Goal: Task Accomplishment & Management: Manage account settings

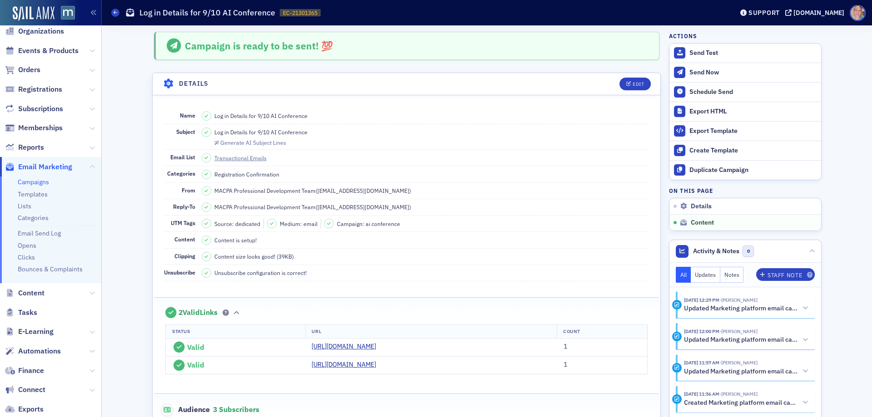
scroll to position [446, 0]
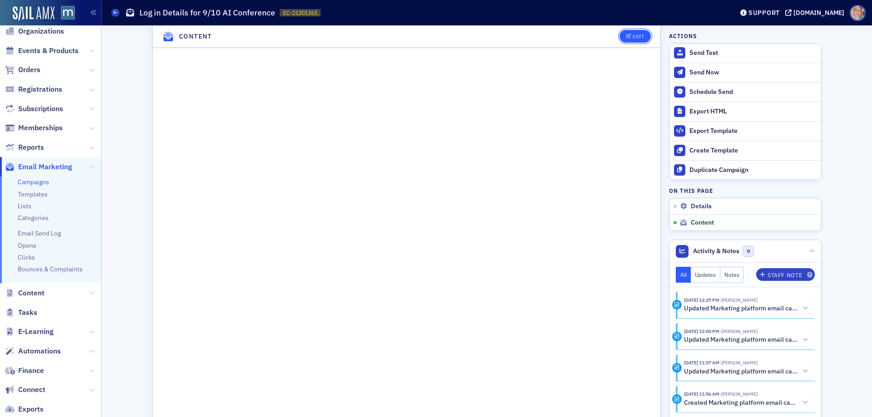
click at [632, 43] on button "Edit" at bounding box center [635, 36] width 31 height 13
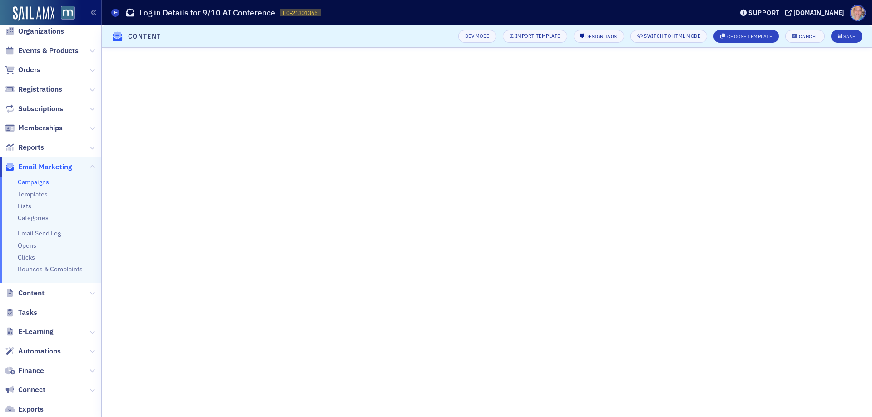
scroll to position [65, 0]
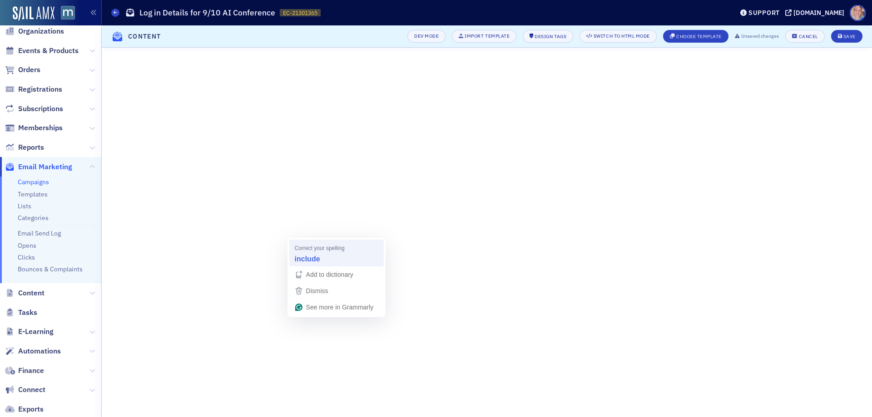
click at [312, 258] on strong "include" at bounding box center [307, 259] width 25 height 10
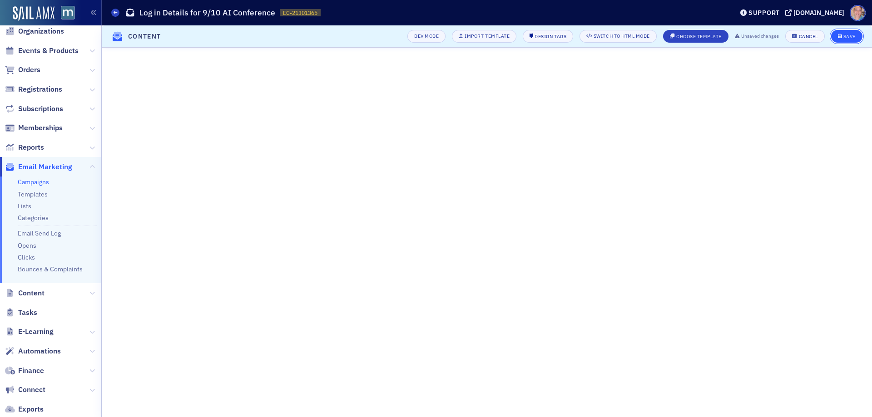
click at [843, 37] on span "Save" at bounding box center [847, 36] width 18 height 5
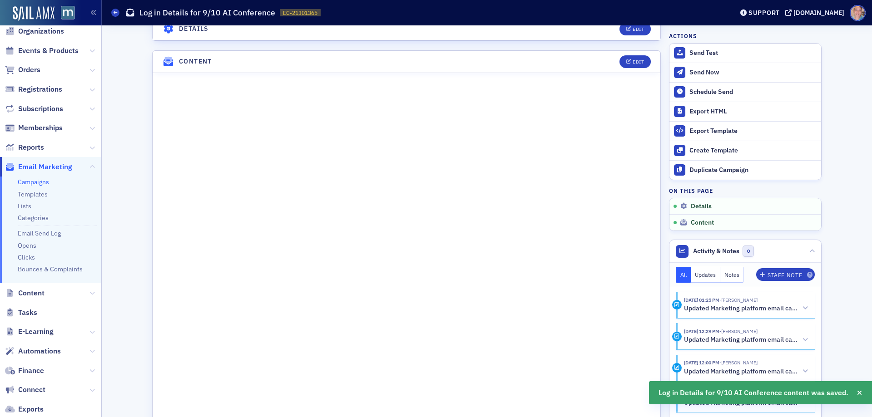
scroll to position [465, 0]
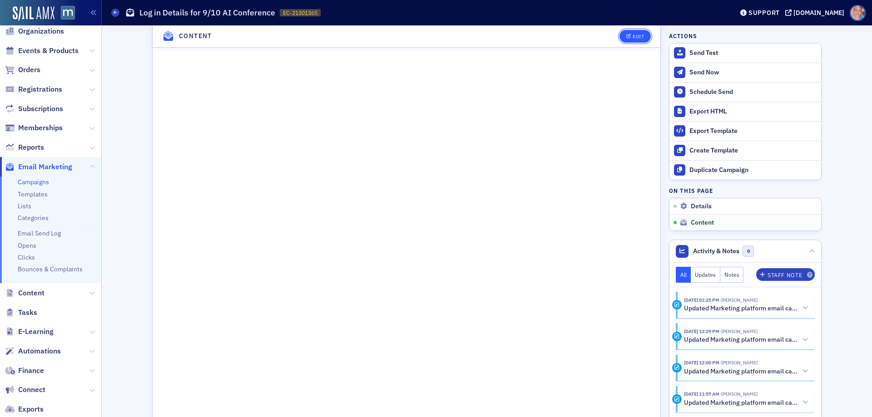
click at [628, 38] on button "Edit" at bounding box center [635, 36] width 31 height 13
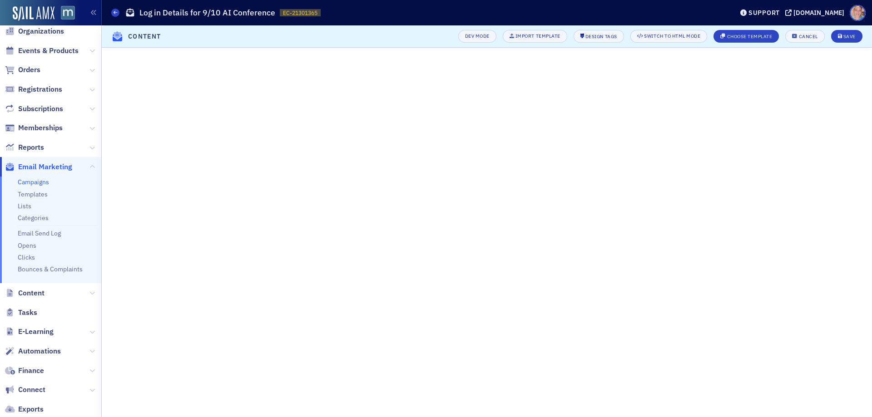
scroll to position [84, 0]
click at [851, 37] on div "Save" at bounding box center [849, 36] width 12 height 5
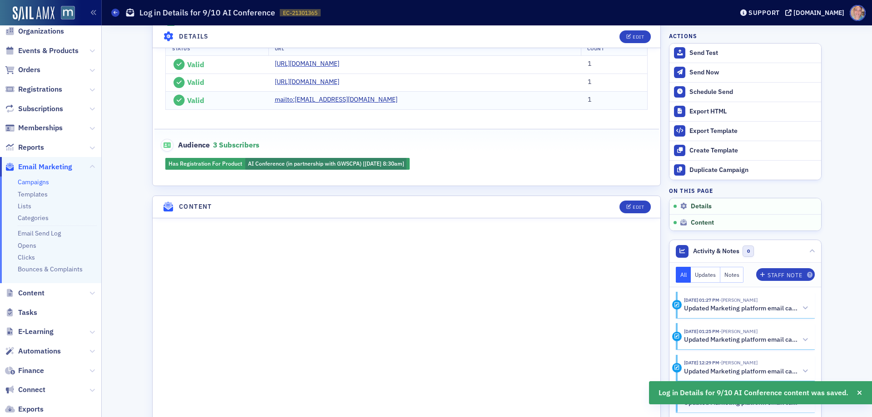
scroll to position [56, 0]
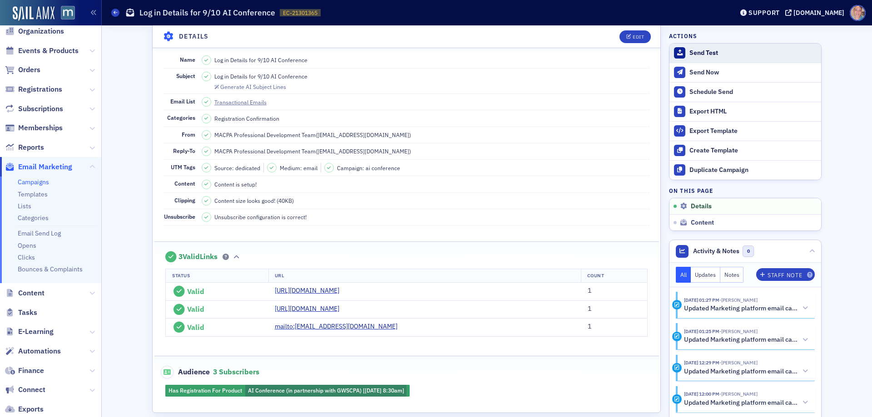
click at [699, 55] on div "Send Test" at bounding box center [752, 53] width 127 height 8
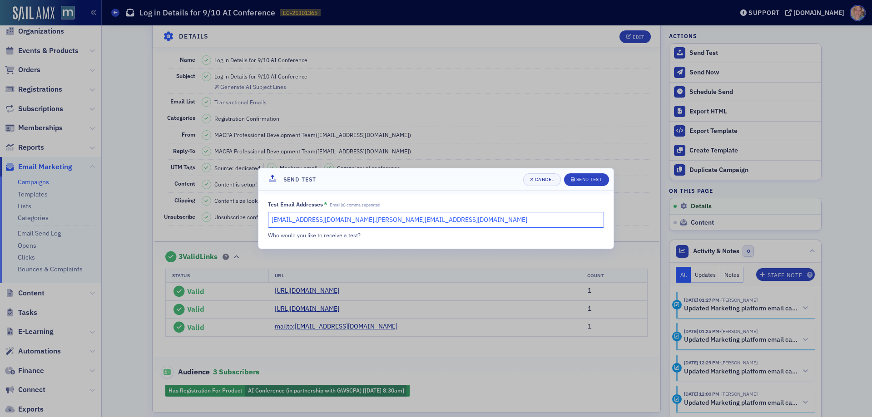
drag, startPoint x: 396, startPoint y: 220, endPoint x: 332, endPoint y: 219, distance: 63.1
click at [332, 219] on input "[EMAIL_ADDRESS][DOMAIN_NAME],[PERSON_NAME][EMAIL_ADDRESS][DOMAIN_NAME]" at bounding box center [436, 220] width 336 height 16
type input "[EMAIL_ADDRESS][DOMAIN_NAME]"
click at [583, 175] on button "Send Test" at bounding box center [586, 180] width 45 height 13
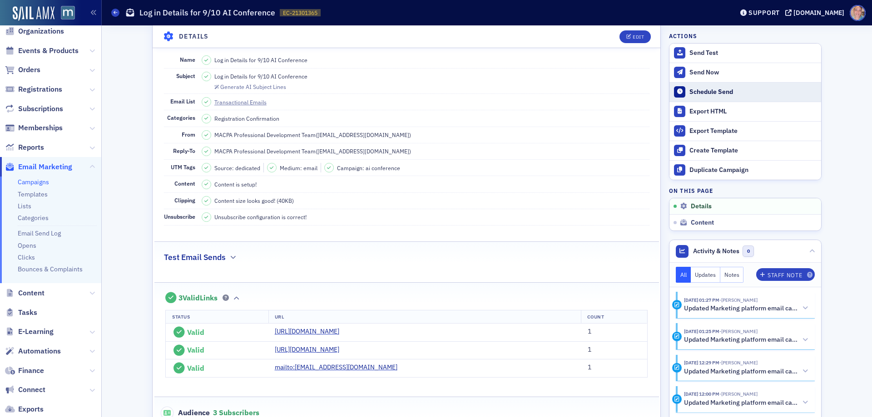
click at [704, 90] on div "Schedule Send" at bounding box center [752, 92] width 127 height 8
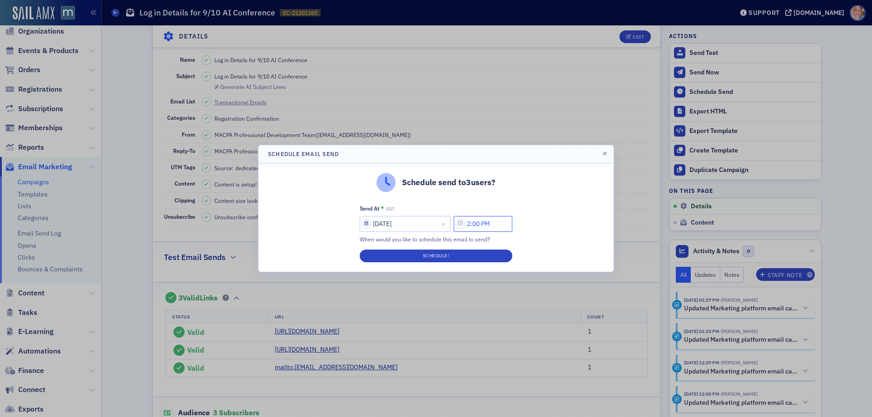
click at [493, 228] on input "2:00 PM" at bounding box center [483, 224] width 59 height 16
click at [412, 221] on icon at bounding box center [412, 224] width 9 height 9
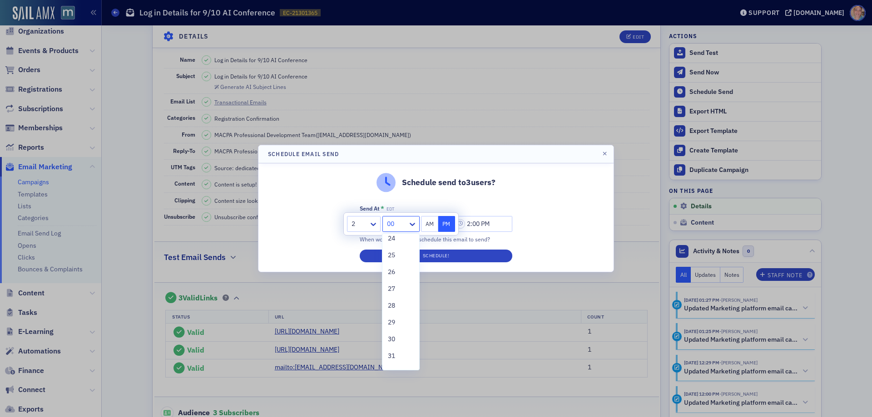
scroll to position [454, 0]
click at [393, 297] on span "30" at bounding box center [391, 294] width 7 height 10
type input "2:30 PM"
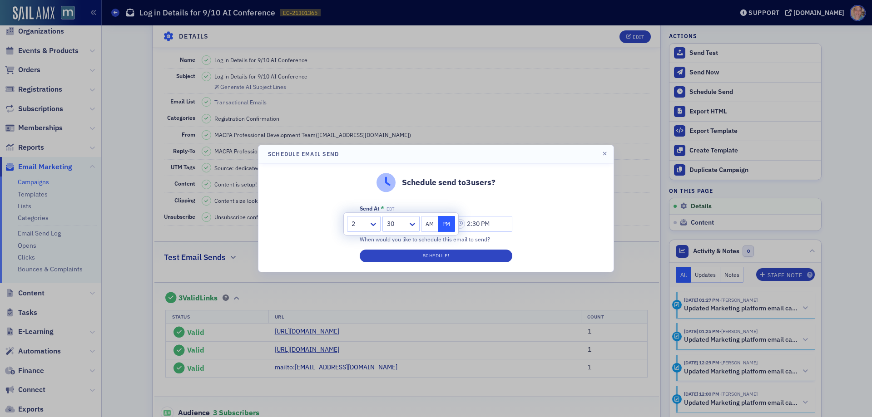
click at [444, 225] on button "PM" at bounding box center [446, 224] width 17 height 16
click at [445, 258] on button "Schedule!" at bounding box center [436, 256] width 153 height 13
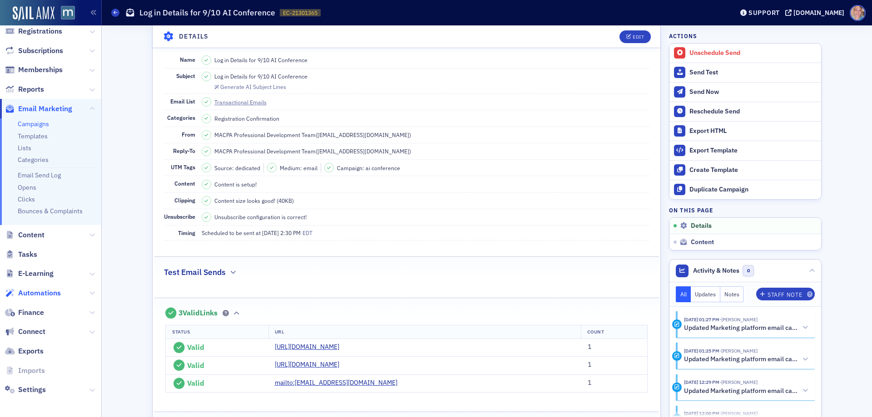
scroll to position [89, 0]
click at [813, 14] on div "[DOMAIN_NAME]" at bounding box center [818, 13] width 51 height 8
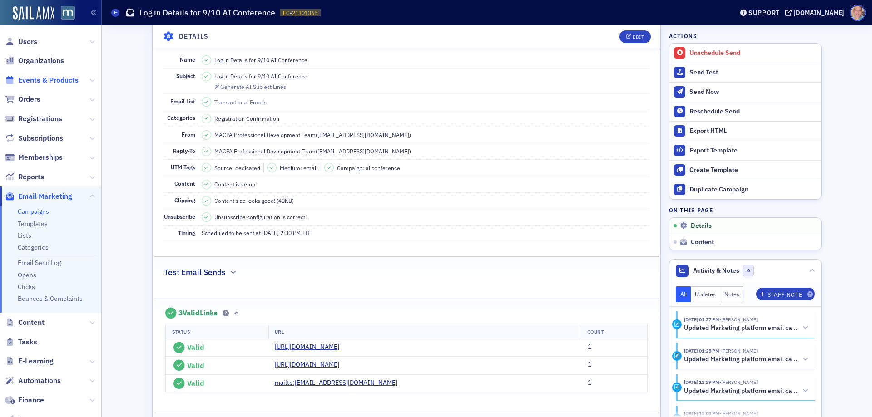
click at [34, 80] on span "Events & Products" at bounding box center [48, 80] width 60 height 10
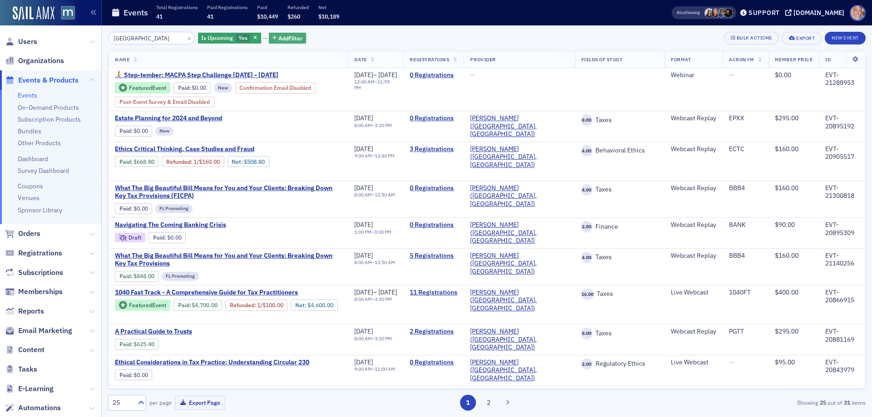
type input "[GEOGRAPHIC_DATA]"
click at [278, 38] on span "Add Filter" at bounding box center [290, 38] width 24 height 8
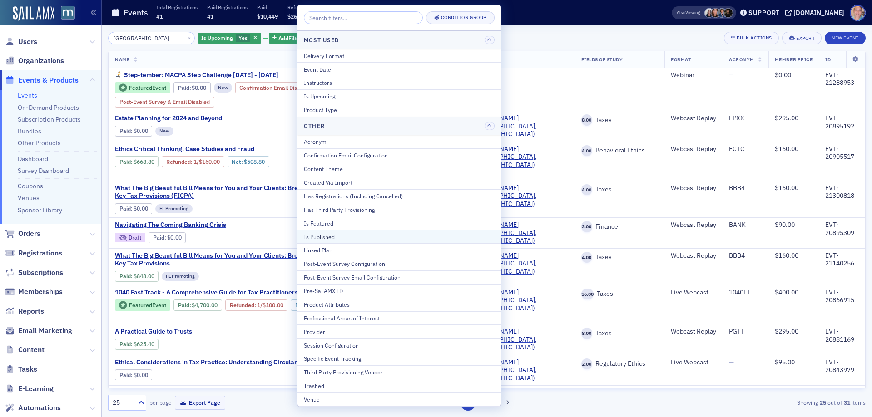
click at [337, 233] on div "Is Published" at bounding box center [399, 237] width 191 height 8
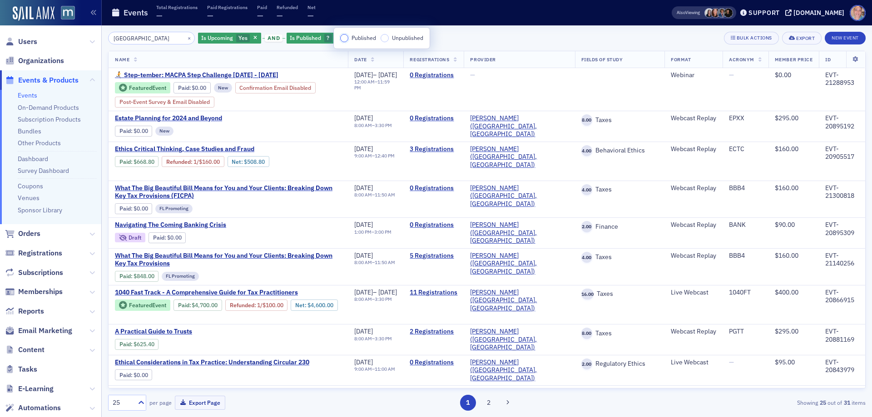
click at [345, 40] on input "Published" at bounding box center [344, 38] width 8 height 8
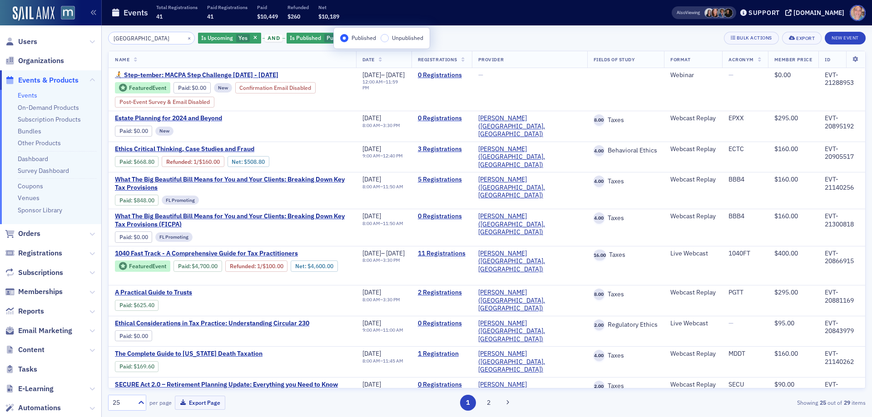
click at [488, 33] on div "town hall × Is Upcoming Yes and Is Published Published Add Filter Bulk Actions …" at bounding box center [487, 38] width 758 height 13
click at [185, 38] on button "×" at bounding box center [189, 38] width 8 height 8
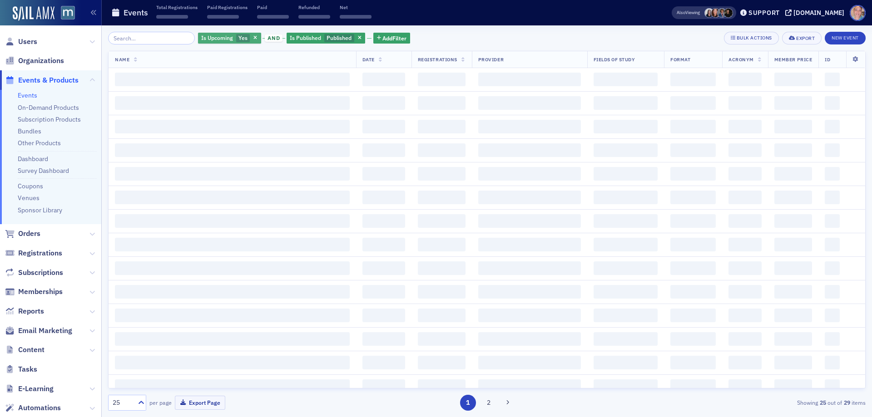
click at [222, 36] on span "Is Upcoming" at bounding box center [217, 37] width 32 height 7
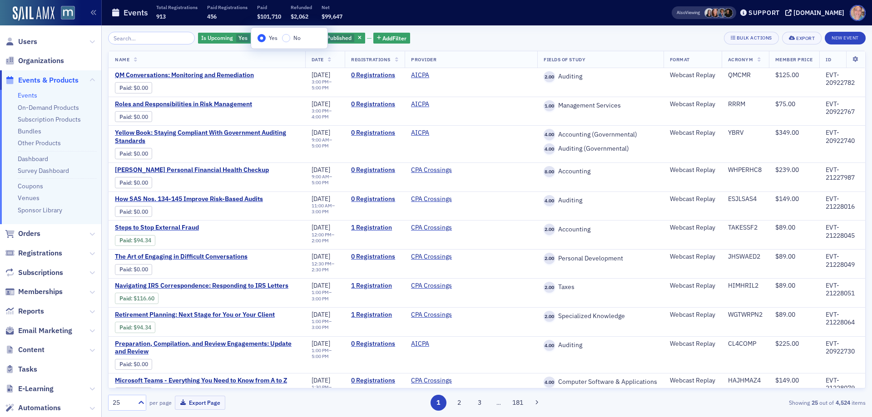
click at [291, 37] on label "No" at bounding box center [291, 38] width 19 height 8
click at [290, 37] on input "No" at bounding box center [286, 38] width 8 height 8
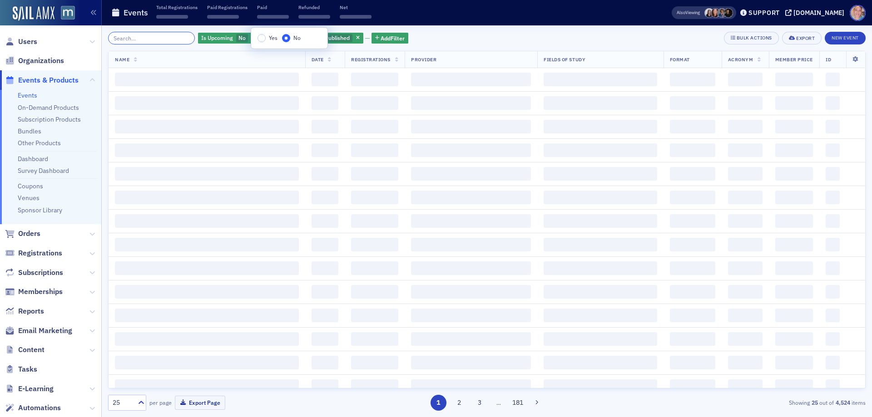
click at [152, 40] on input "search" at bounding box center [151, 38] width 87 height 13
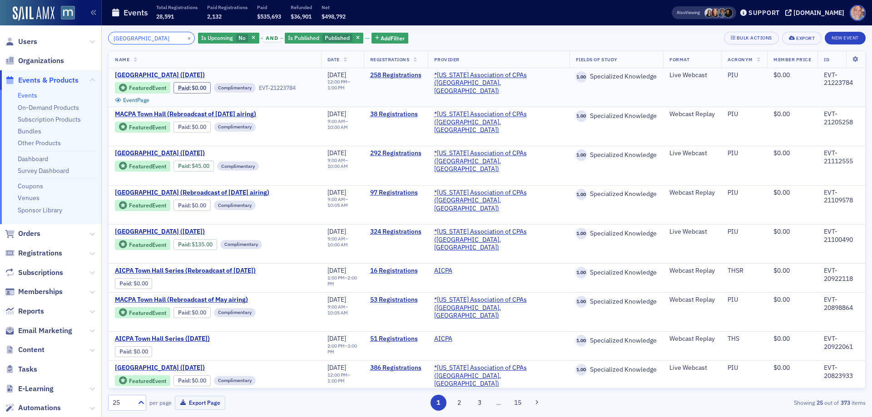
type input "[GEOGRAPHIC_DATA]"
click at [159, 74] on span "[GEOGRAPHIC_DATA] ([DATE])" at bounding box center [191, 75] width 153 height 8
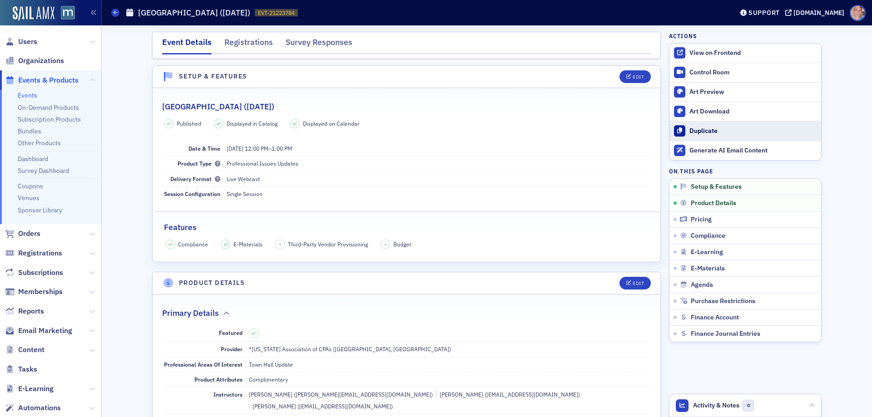
click at [701, 128] on div "Duplicate" at bounding box center [752, 131] width 127 height 8
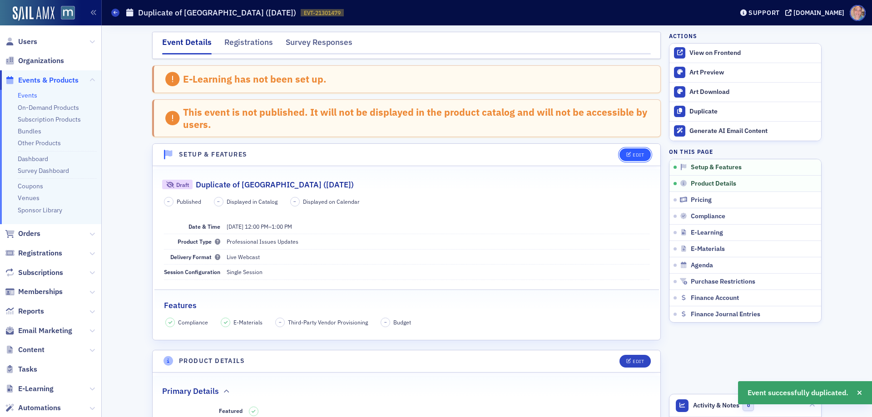
click at [635, 154] on div "Edit" at bounding box center [638, 155] width 11 height 5
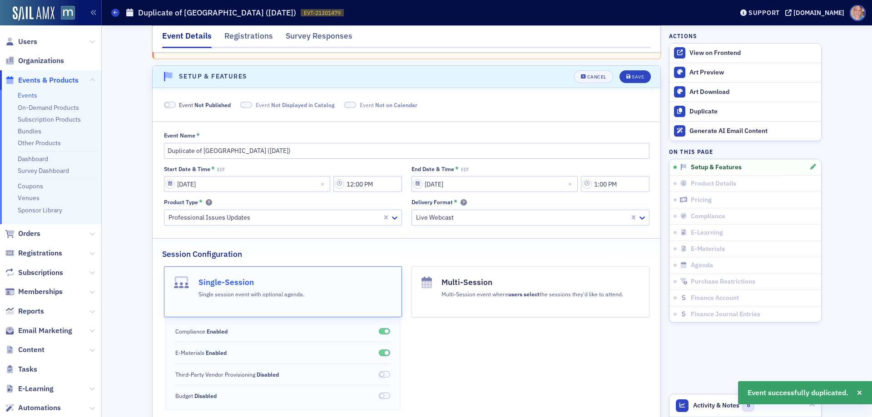
scroll to position [91, 0]
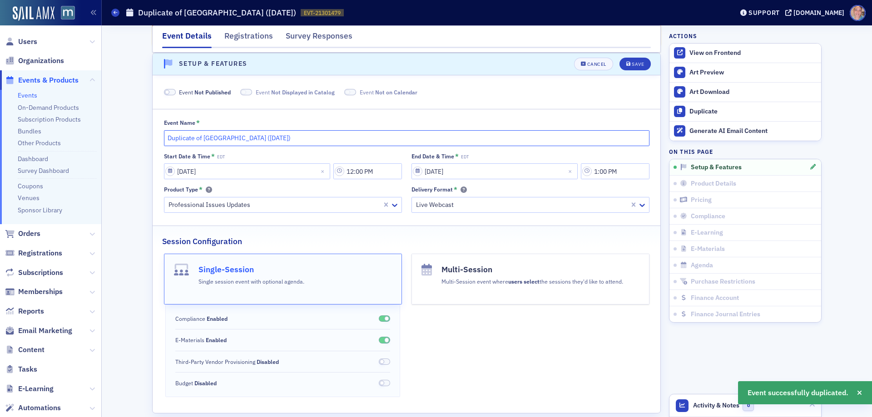
drag, startPoint x: 199, startPoint y: 136, endPoint x: 162, endPoint y: 137, distance: 36.8
click at [164, 137] on input "Duplicate of [GEOGRAPHIC_DATA] ([DATE])" at bounding box center [407, 138] width 486 height 16
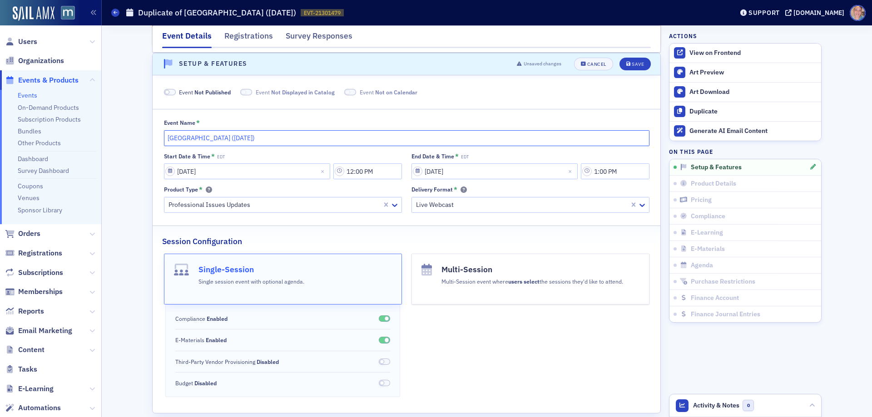
click at [218, 137] on input "[GEOGRAPHIC_DATA] ([DATE])" at bounding box center [407, 138] width 486 height 16
click at [311, 136] on input "[GEOGRAPHIC_DATA] (Rebroadcast of [DATE])" at bounding box center [407, 138] width 486 height 16
type input "[GEOGRAPHIC_DATA] (Rebroadcast of [DATE] airing)"
click at [165, 170] on input "[DATE]" at bounding box center [247, 172] width 166 height 16
select select "8"
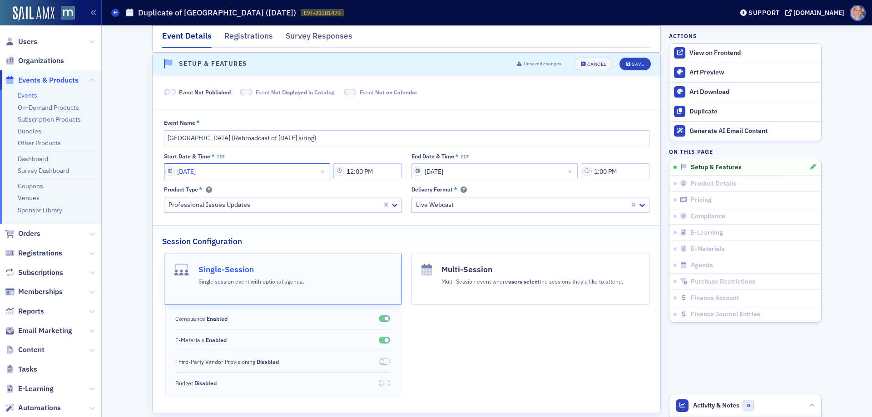
select select "2025"
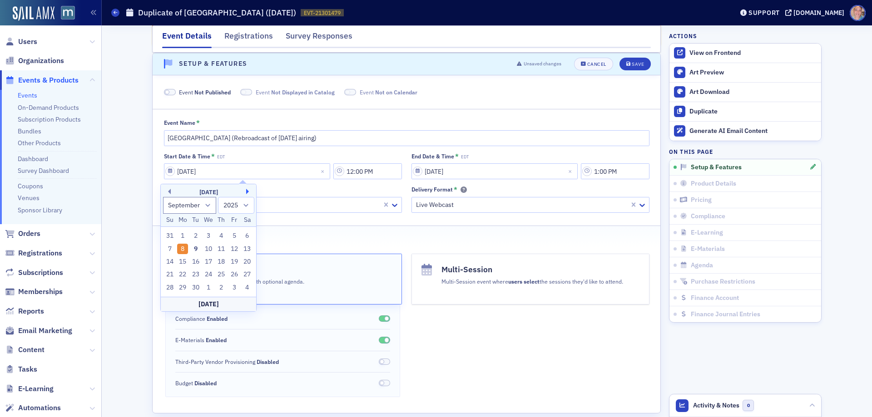
click at [249, 189] on button "Next Month" at bounding box center [248, 191] width 5 height 5
select select "9"
click at [195, 248] on div "7" at bounding box center [195, 249] width 11 height 11
type input "[DATE]"
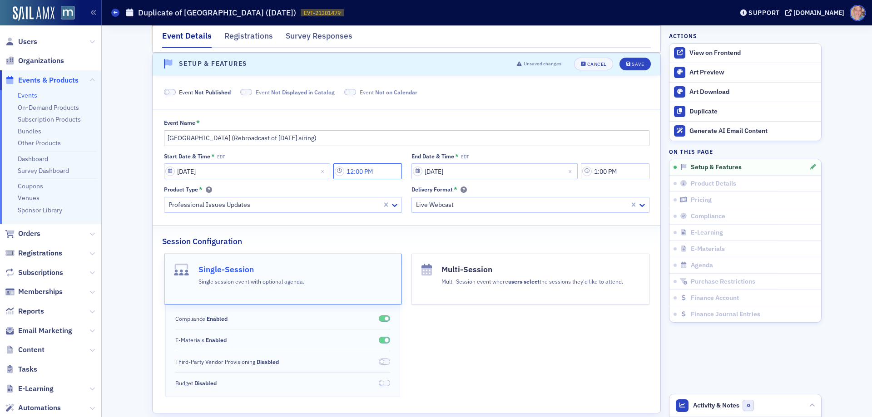
click at [382, 175] on input "12:00 PM" at bounding box center [367, 172] width 69 height 16
click at [422, 175] on div at bounding box center [415, 171] width 19 height 11
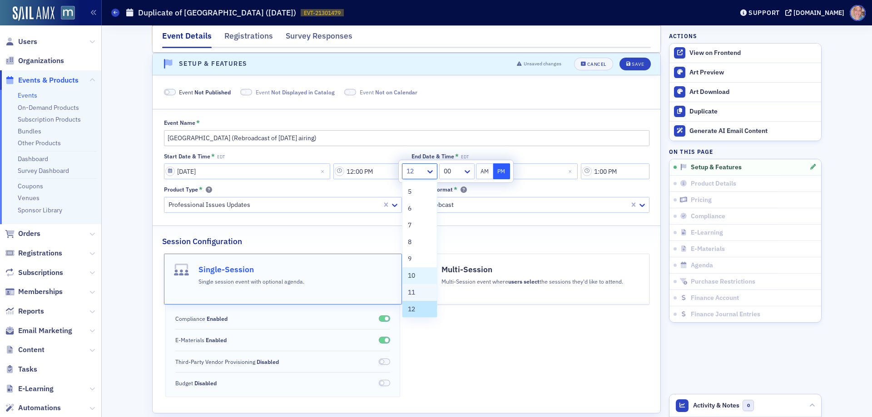
scroll to position [69, 0]
drag, startPoint x: 409, startPoint y: 259, endPoint x: 459, endPoint y: 206, distance: 72.9
click at [409, 259] on span "9" at bounding box center [410, 257] width 4 height 10
click at [484, 173] on button "AM" at bounding box center [484, 172] width 17 height 16
type input "9:00 AM"
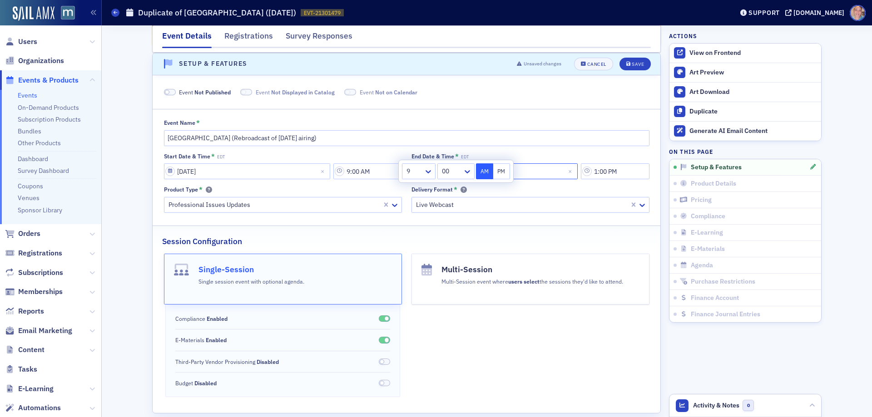
click at [548, 170] on input "[DATE]" at bounding box center [494, 172] width 166 height 16
select select "8"
select select "2025"
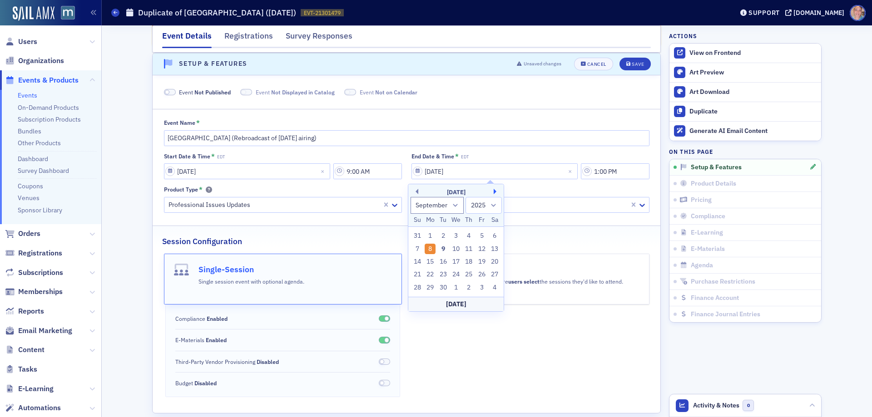
click at [494, 190] on button "Next Month" at bounding box center [496, 191] width 5 height 5
select select "9"
click at [443, 249] on div "7" at bounding box center [443, 249] width 11 height 11
type input "[DATE]"
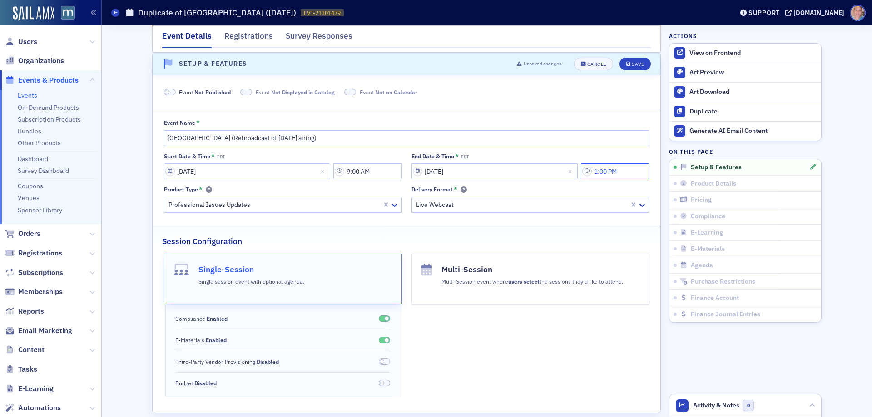
click at [601, 174] on input "1:00 PM" at bounding box center [615, 172] width 69 height 16
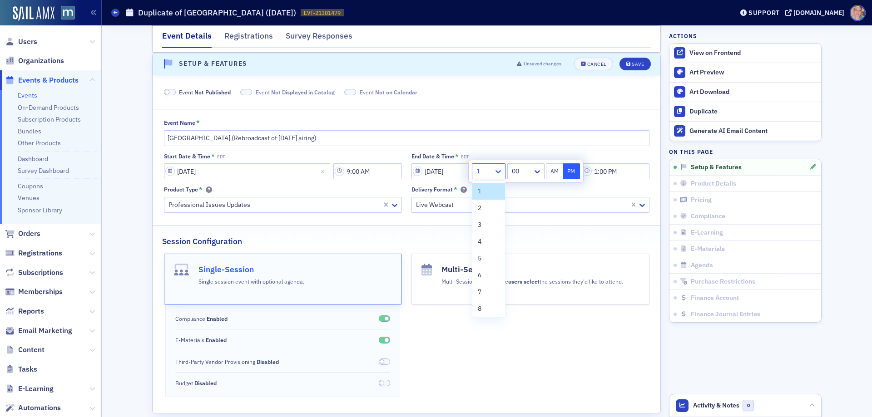
click at [495, 175] on icon at bounding box center [498, 171] width 9 height 9
drag, startPoint x: 485, startPoint y: 272, endPoint x: 558, endPoint y: 169, distance: 125.7
click at [485, 271] on span "10" at bounding box center [481, 274] width 7 height 10
click at [553, 171] on button "AM" at bounding box center [554, 172] width 17 height 16
type input "10:00 AM"
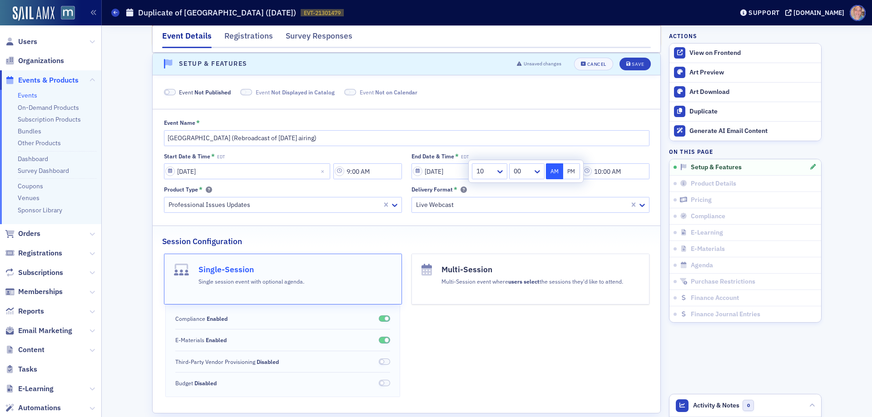
click at [538, 208] on div at bounding box center [521, 204] width 213 height 11
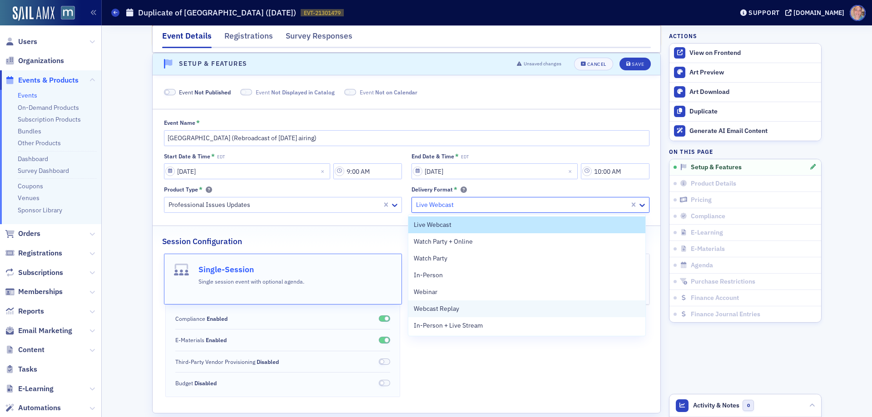
click at [479, 309] on div "Webcast Replay" at bounding box center [527, 309] width 226 height 10
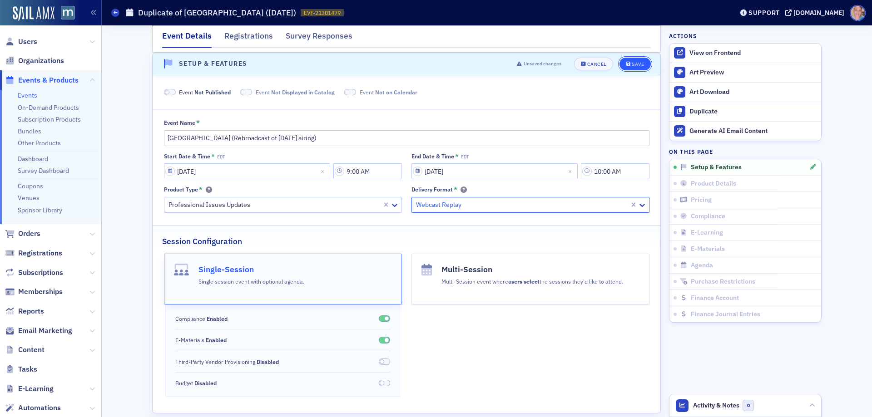
click at [633, 60] on button "Save" at bounding box center [635, 64] width 31 height 13
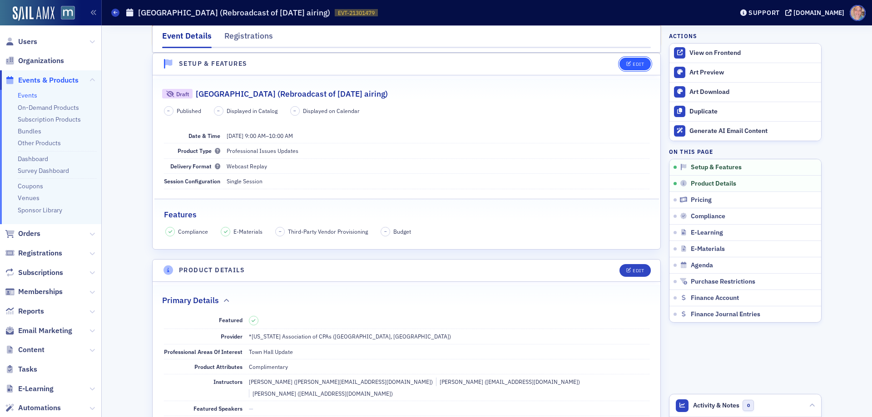
click at [623, 63] on button "Edit" at bounding box center [635, 64] width 31 height 13
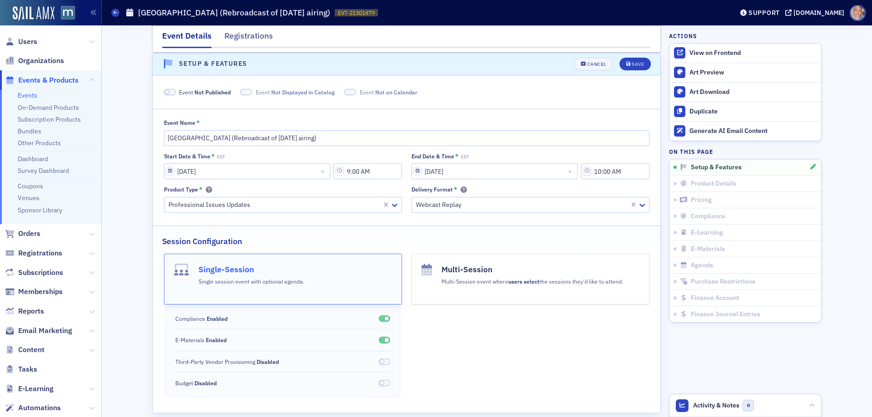
click at [167, 91] on span at bounding box center [170, 92] width 12 height 7
click at [633, 63] on div "Save" at bounding box center [638, 64] width 12 height 5
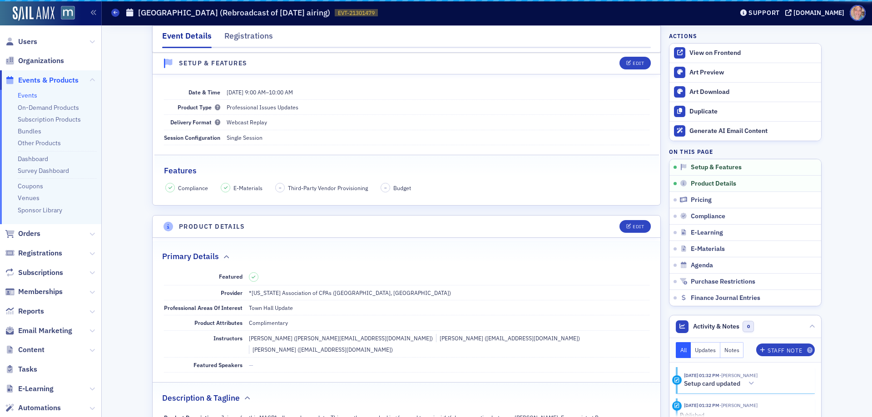
scroll to position [47, 0]
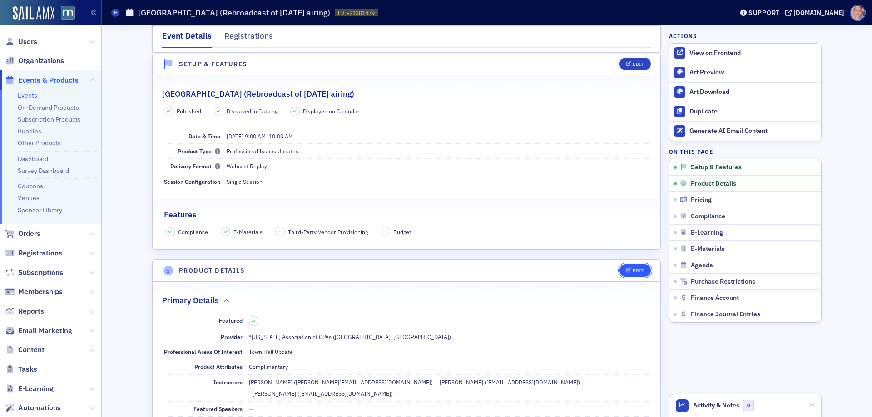
click at [631, 267] on button "Edit" at bounding box center [635, 270] width 31 height 13
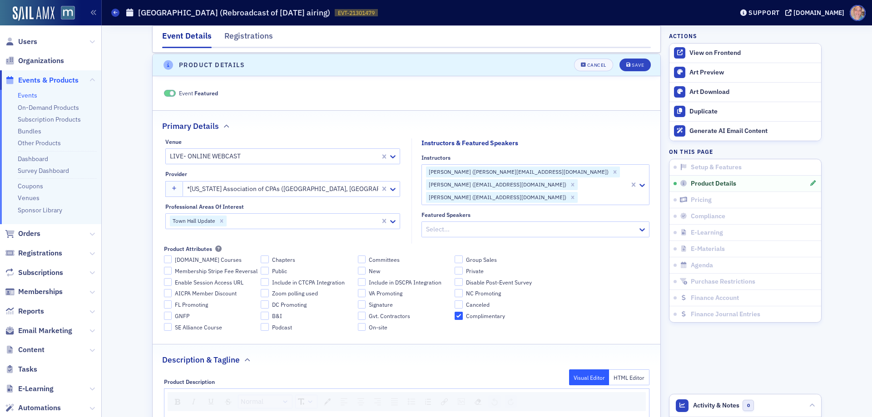
scroll to position [253, 0]
click at [262, 157] on div at bounding box center [274, 155] width 210 height 11
type input "online"
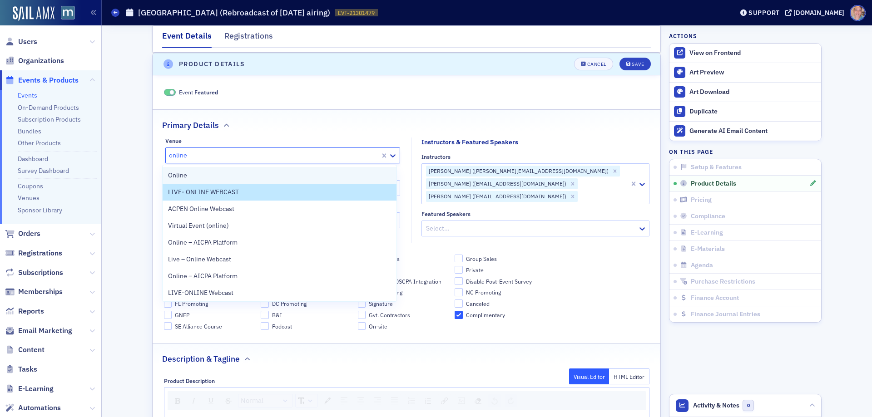
click at [185, 173] on span "Online" at bounding box center [177, 176] width 19 height 10
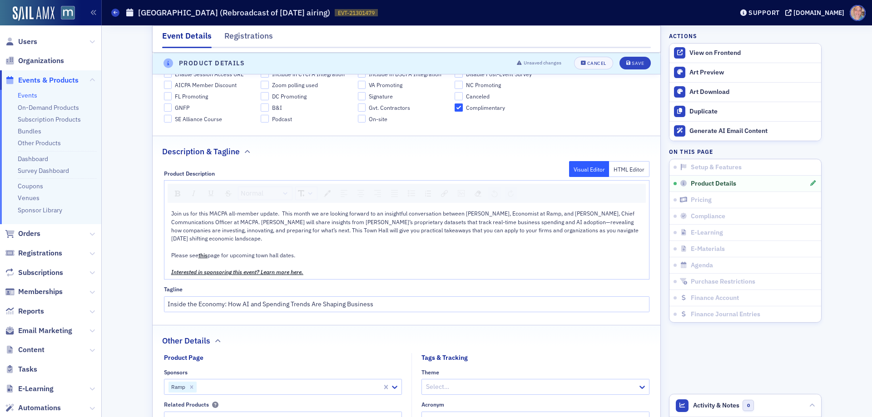
scroll to position [526, 0]
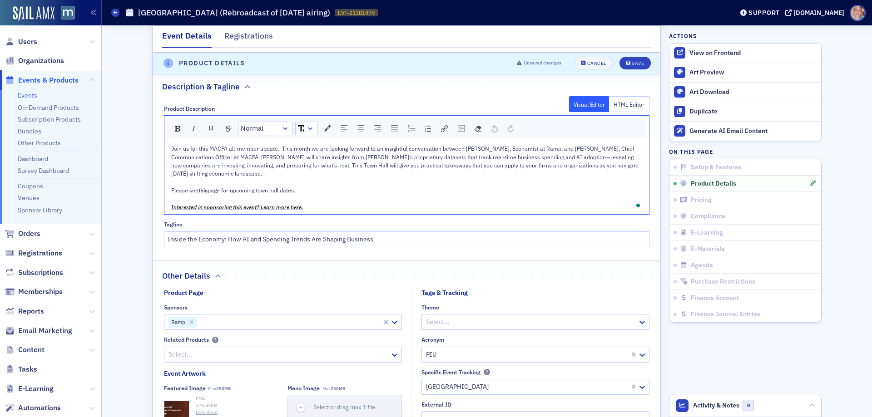
drag, startPoint x: 306, startPoint y: 186, endPoint x: 159, endPoint y: 185, distance: 147.2
click at [159, 185] on div "Product Description Visual Editor HTML Editor Normal Join us for this MACPA all…" at bounding box center [407, 173] width 508 height 149
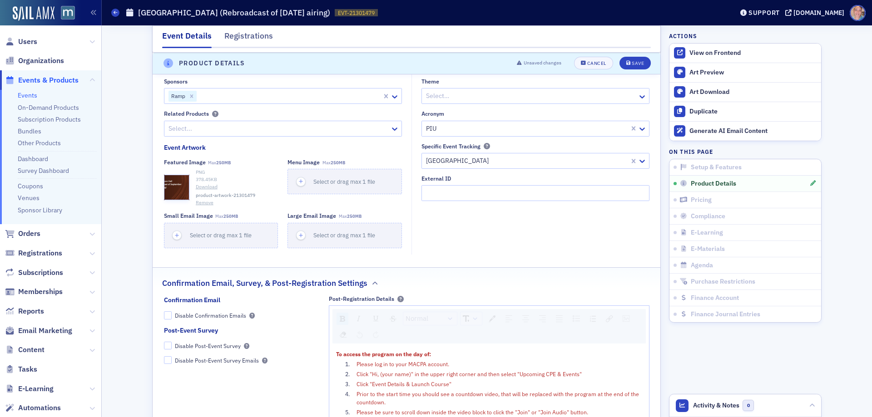
scroll to position [844, 0]
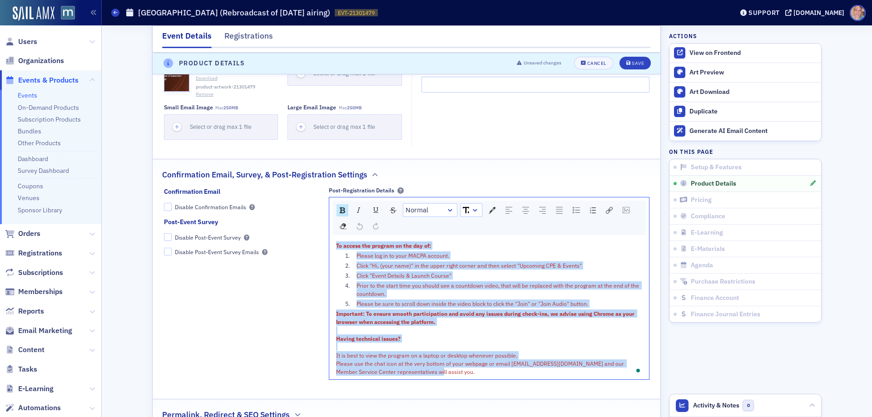
drag, startPoint x: 333, startPoint y: 236, endPoint x: 481, endPoint y: 367, distance: 196.9
click at [481, 367] on div "To access the program on the day of: Please log in to your MACPA account. Click…" at bounding box center [489, 309] width 307 height 135
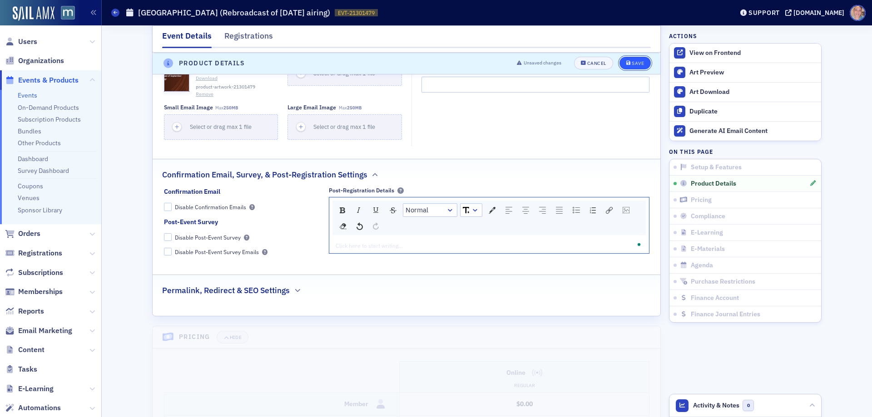
click at [630, 59] on button "Save" at bounding box center [635, 63] width 31 height 13
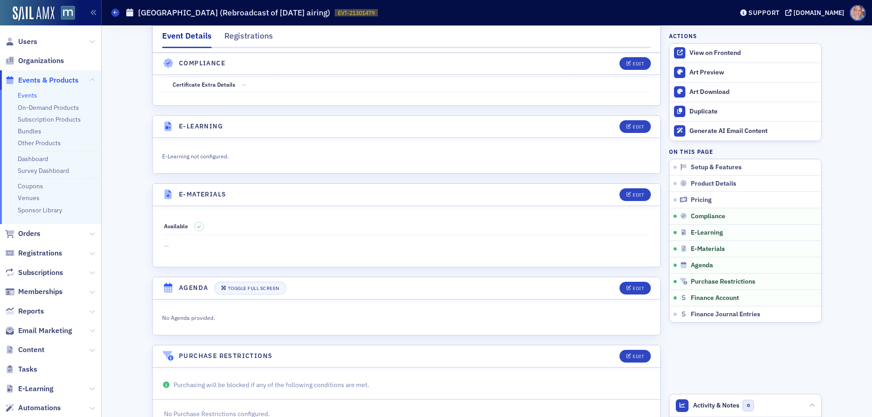
scroll to position [1207, 0]
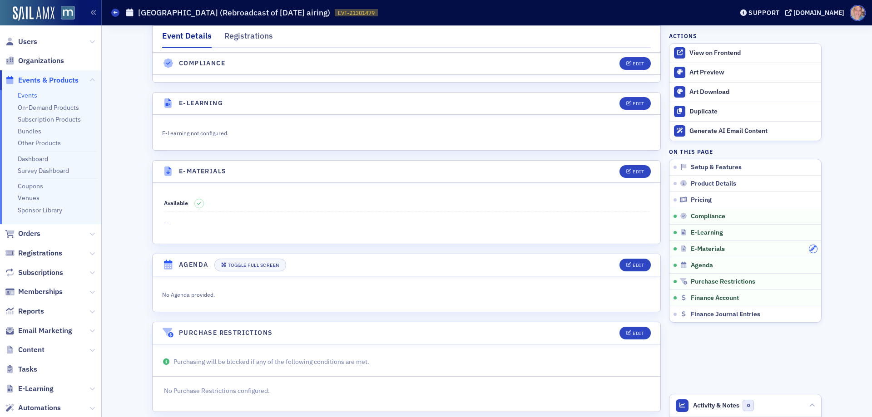
click at [810, 248] on icon "button" at bounding box center [812, 248] width 5 height 5
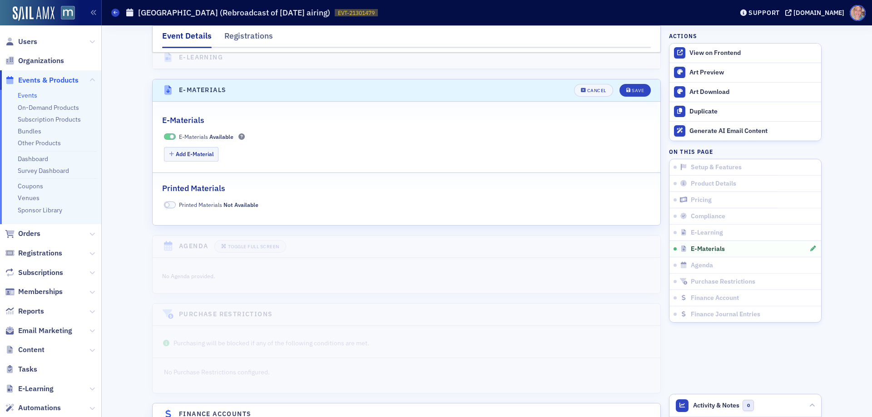
scroll to position [1303, 0]
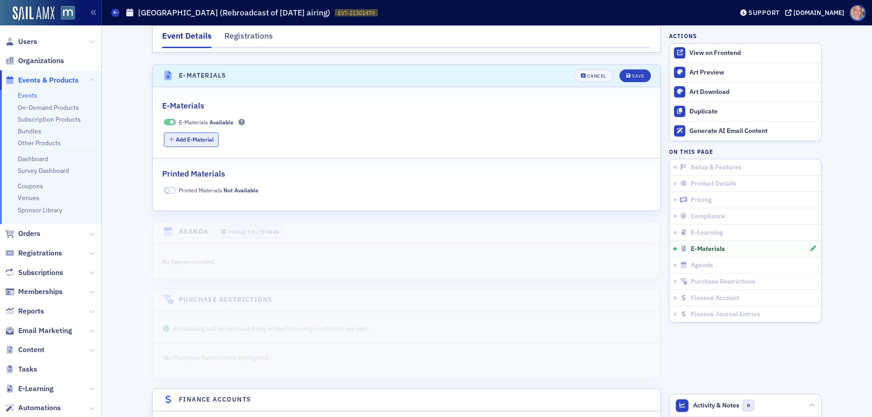
click at [202, 133] on button "Add E-Material" at bounding box center [191, 140] width 55 height 14
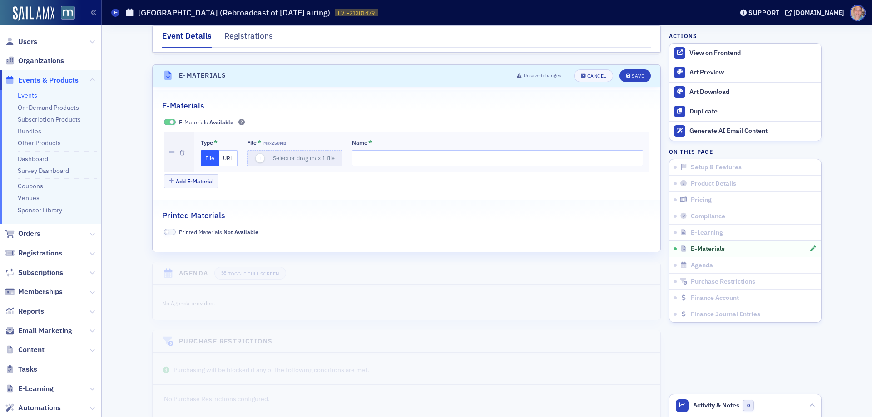
click at [222, 150] on button "URL" at bounding box center [228, 158] width 19 height 16
click at [377, 150] on input "Name *" at bounding box center [499, 158] width 288 height 16
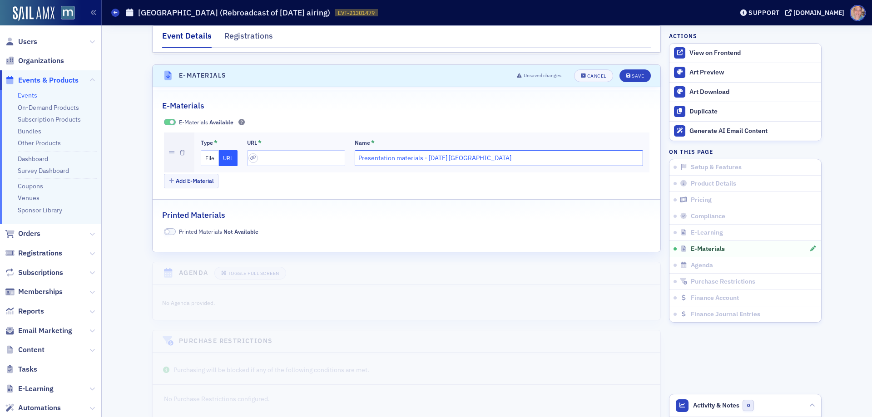
type input "Presentation materials - [DATE] [GEOGRAPHIC_DATA]"
click at [276, 150] on input "url" at bounding box center [296, 158] width 98 height 16
paste input "[URL][DOMAIN_NAME]"
type input "[URL][DOMAIN_NAME]"
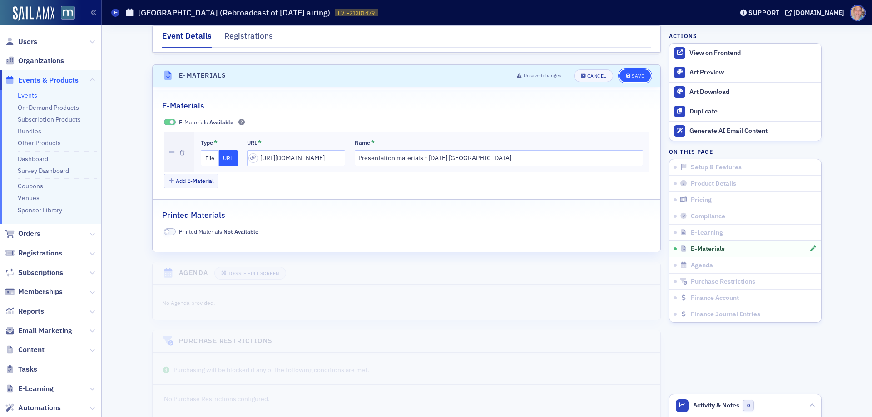
click at [635, 74] on div "Save" at bounding box center [638, 76] width 12 height 5
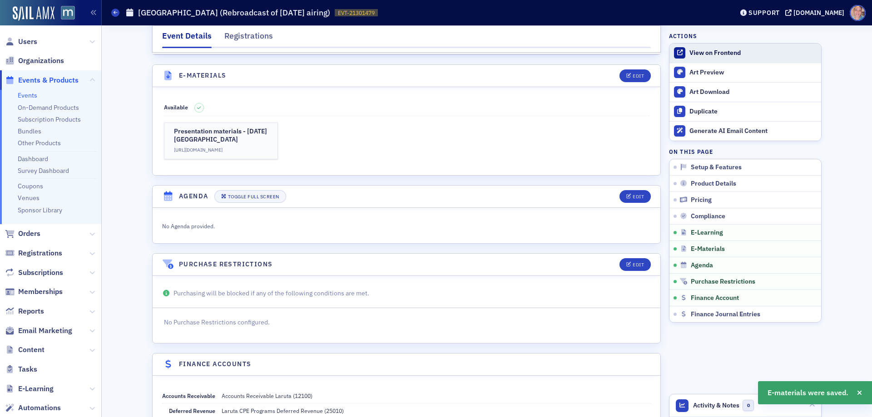
click at [709, 50] on div "View on Frontend" at bounding box center [752, 53] width 127 height 8
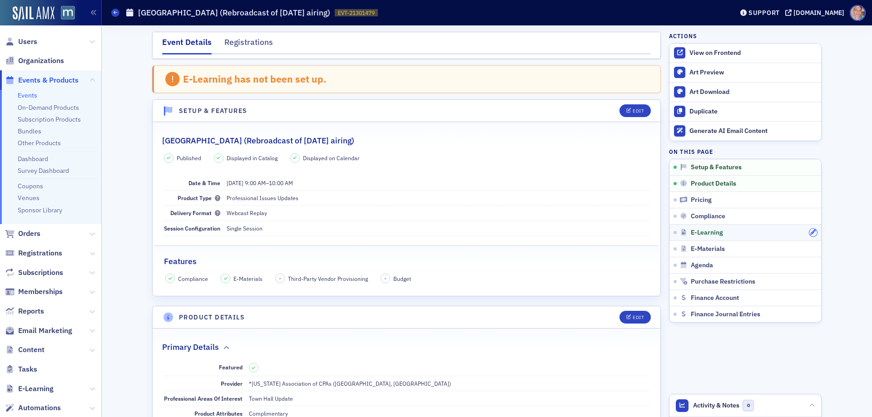
click at [811, 233] on icon "button" at bounding box center [812, 232] width 5 height 5
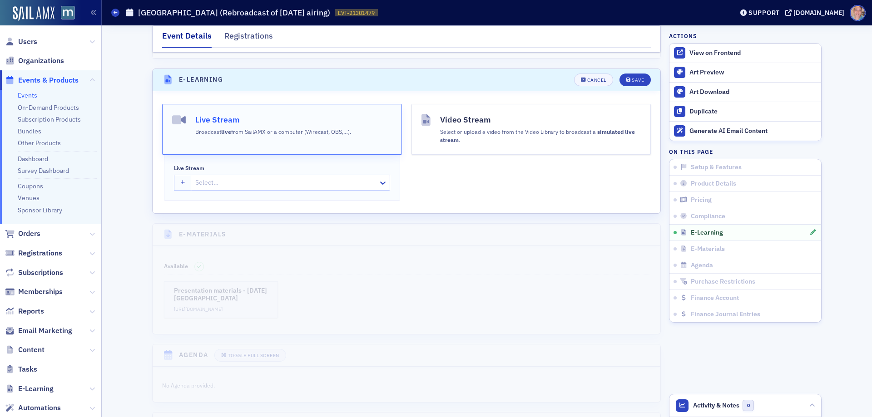
scroll to position [1235, 0]
click at [530, 122] on div "Select or upload a video from the Video Library to broadcast a simulated live s…" at bounding box center [540, 131] width 201 height 18
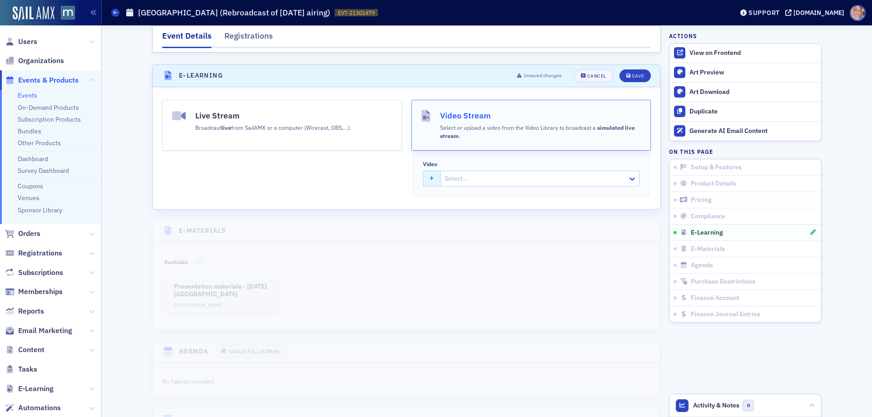
click at [425, 171] on button "button" at bounding box center [432, 179] width 18 height 16
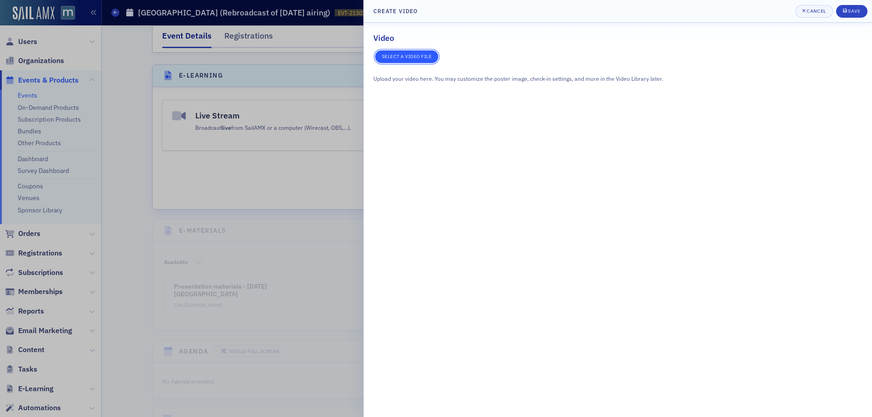
click at [404, 57] on button "Select a video file" at bounding box center [407, 56] width 64 height 13
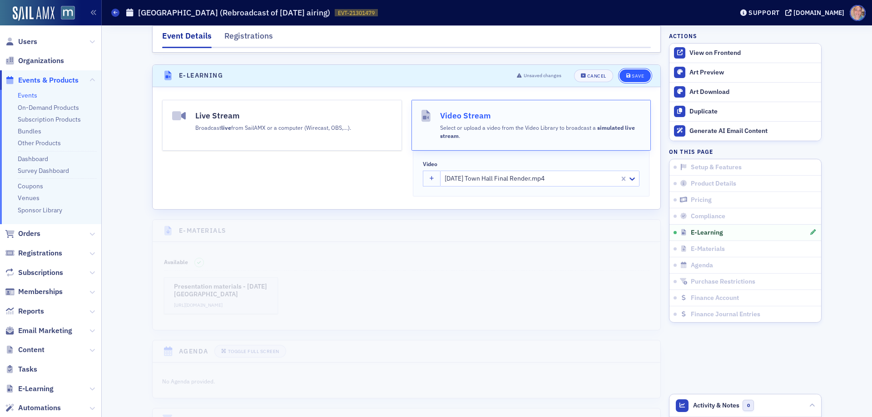
click at [637, 74] on div "Save" at bounding box center [638, 76] width 12 height 5
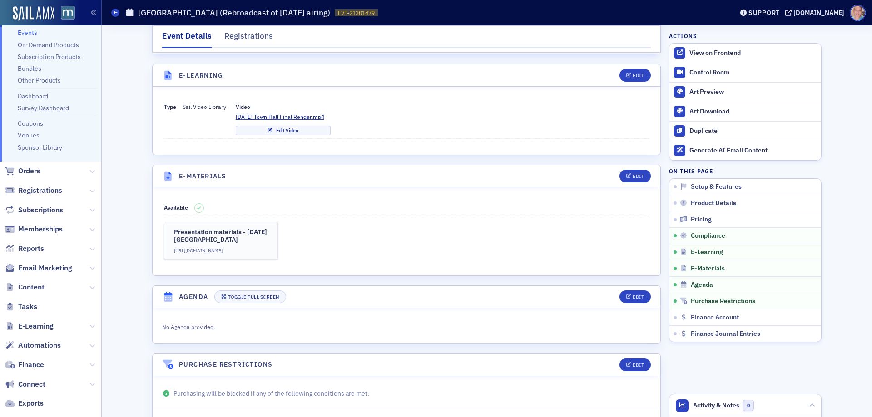
scroll to position [117, 0]
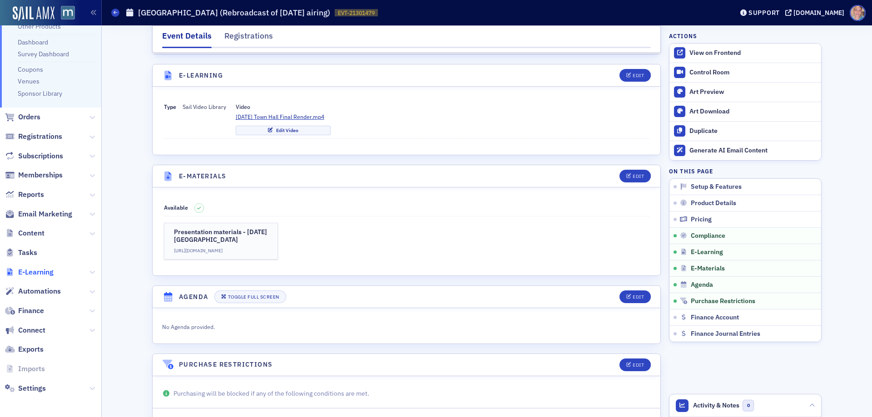
click at [46, 273] on span "E-Learning" at bounding box center [35, 273] width 35 height 10
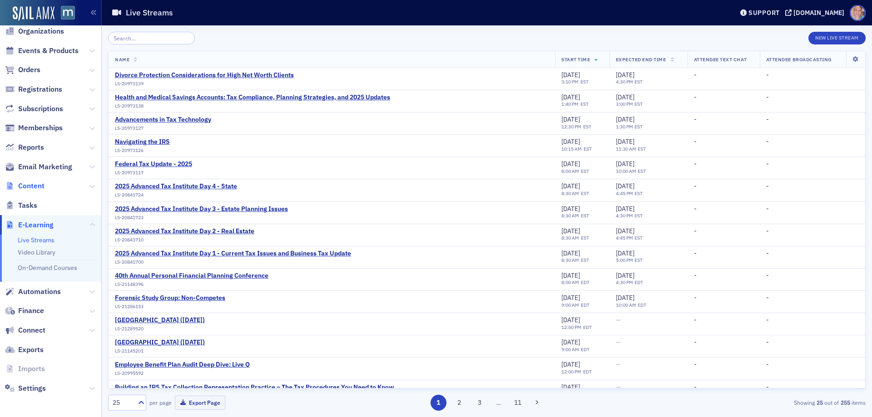
scroll to position [30, 0]
click at [37, 252] on link "Video Library" at bounding box center [37, 252] width 38 height 8
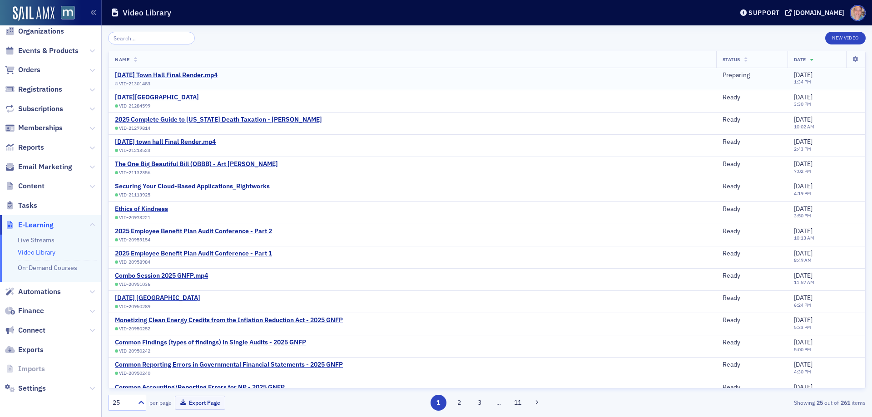
click at [179, 72] on div "[DATE] Town Hall Final Render.mp4" at bounding box center [166, 75] width 103 height 8
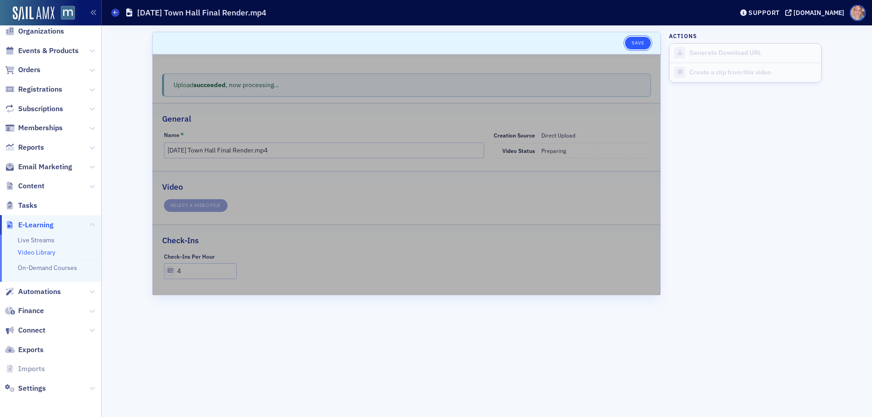
click at [635, 44] on button "Save" at bounding box center [638, 43] width 26 height 13
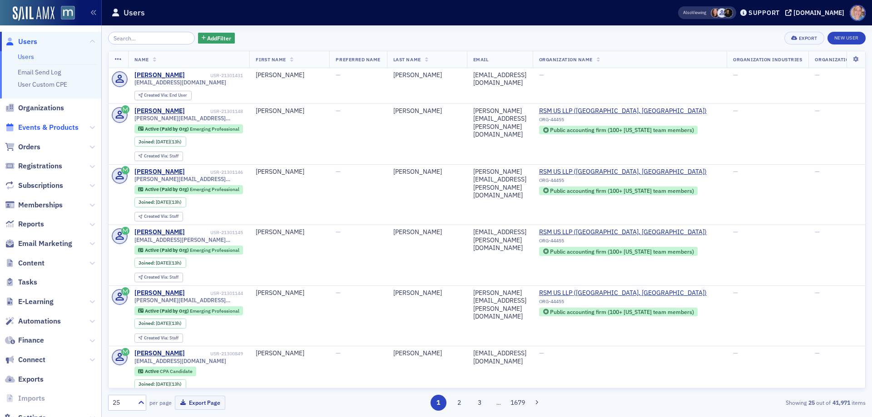
click at [28, 128] on span "Events & Products" at bounding box center [48, 128] width 60 height 10
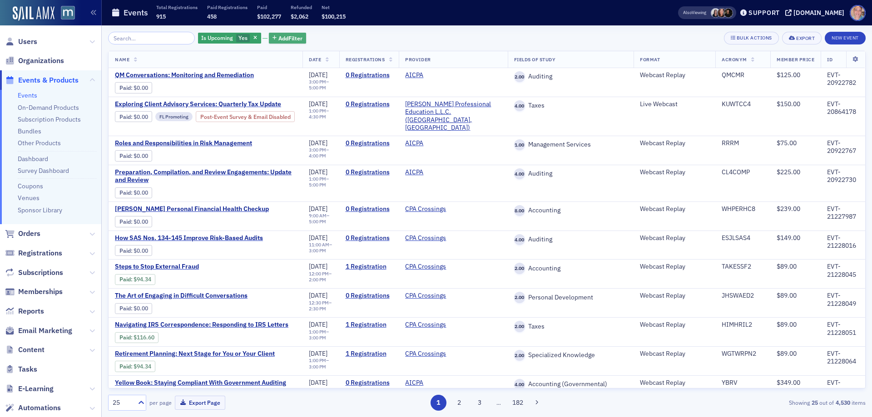
click at [284, 38] on span "Add Filter" at bounding box center [290, 38] width 24 height 8
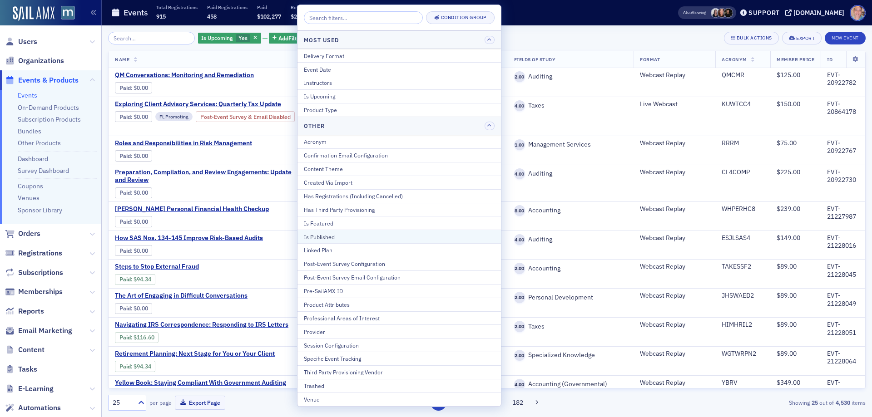
click at [335, 238] on div "Is Published" at bounding box center [399, 237] width 191 height 8
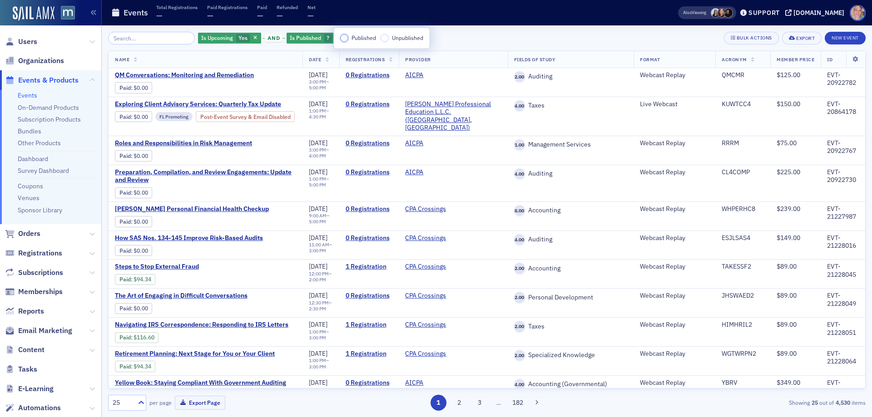
click at [347, 37] on input "Published" at bounding box center [344, 38] width 8 height 8
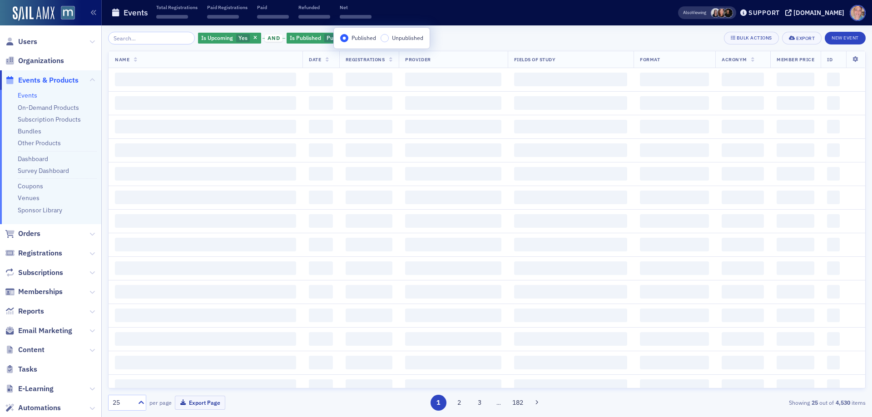
click at [452, 40] on div "Is Upcoming Yes and Is Published Published Add Filter Bulk Actions Export New E…" at bounding box center [487, 38] width 758 height 13
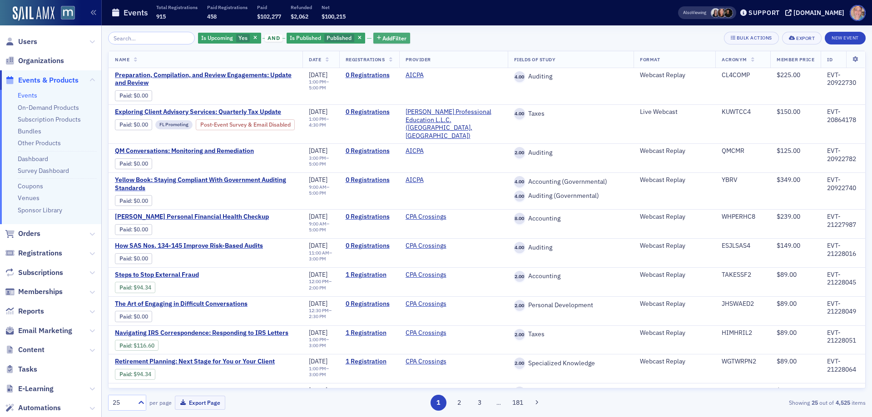
click at [387, 37] on span "Add Filter" at bounding box center [394, 38] width 24 height 8
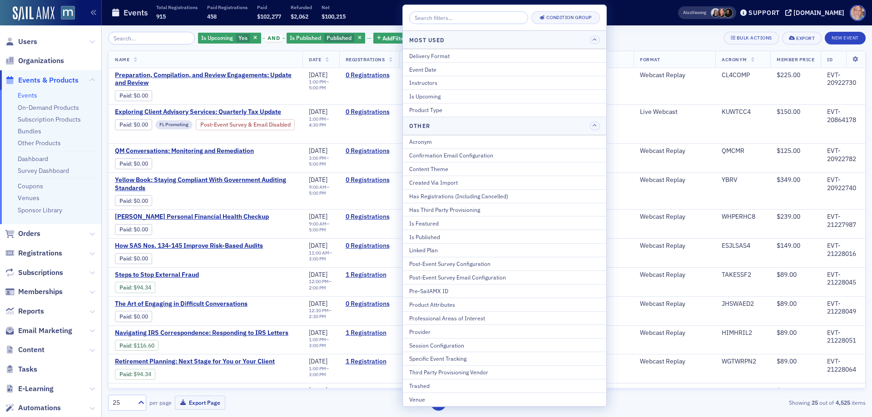
click at [435, 333] on div "Provider" at bounding box center [504, 332] width 191 height 8
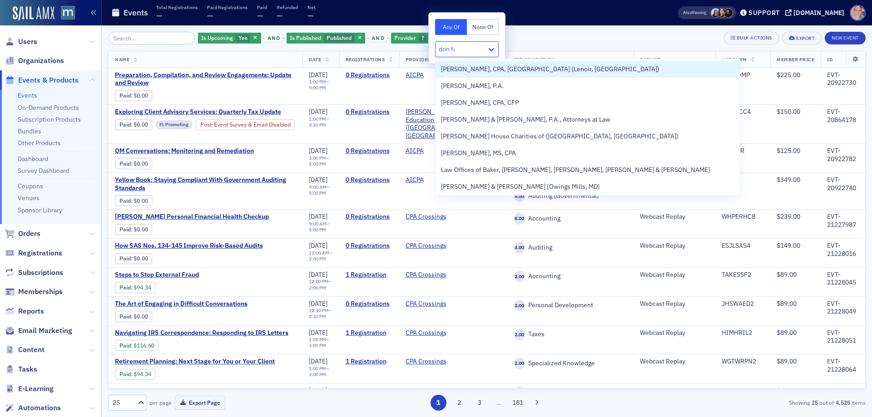
type input "don far"
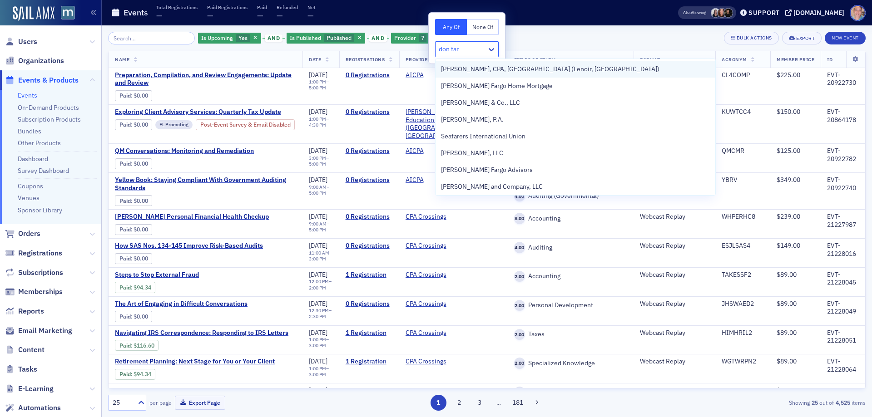
click at [514, 70] on span "Don Farmer, CPA, PA (Lenoir, NC)" at bounding box center [550, 69] width 218 height 10
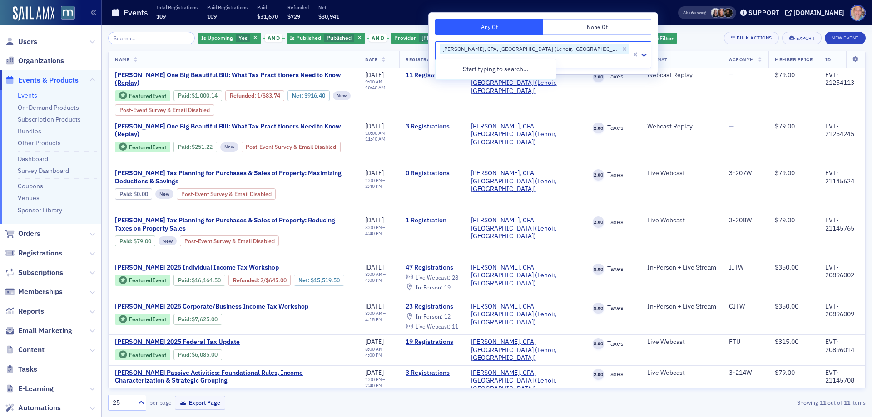
click at [626, 35] on div "Is Upcoming Yes and Is Published Published and Provider Don Farmer, CPA, PA (Le…" at bounding box center [487, 38] width 758 height 13
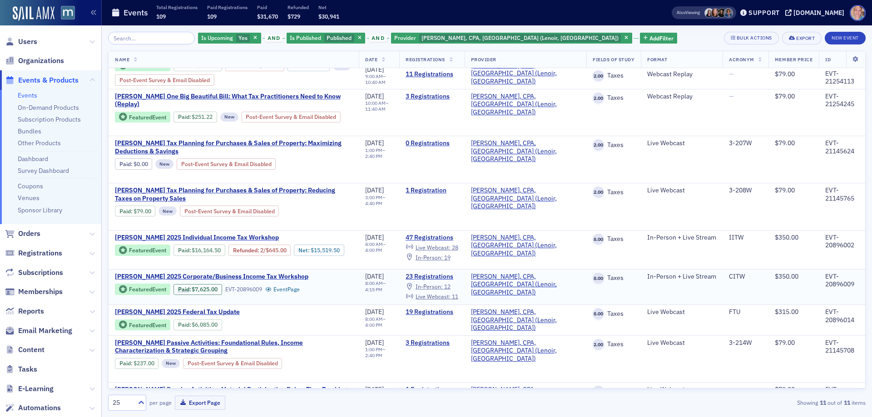
scroll to position [87, 0]
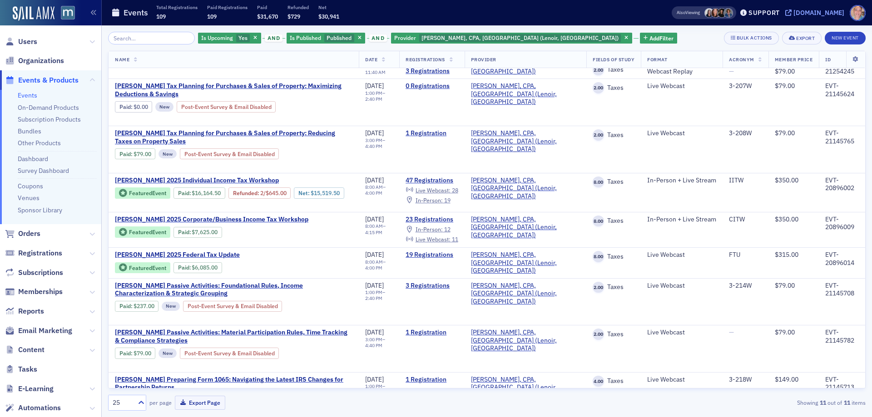
click at [818, 15] on div "[DOMAIN_NAME]" at bounding box center [818, 13] width 51 height 8
click at [625, 38] on icon "button" at bounding box center [627, 38] width 4 height 5
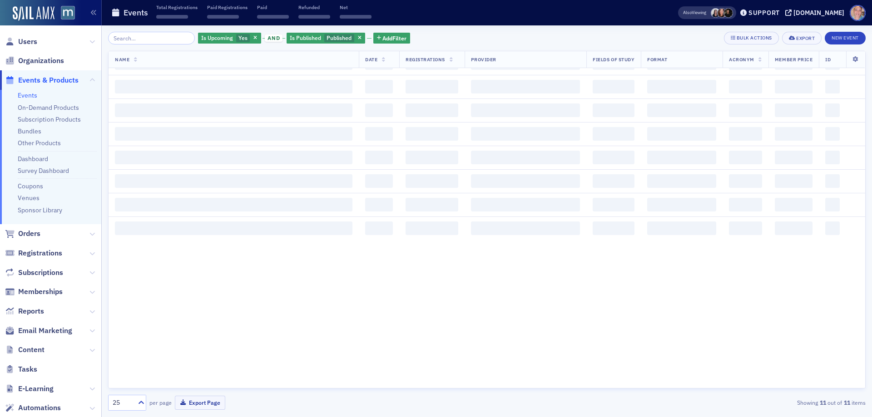
click at [139, 31] on div "Is Upcoming Yes and Is Published Published Add Filter Bulk Actions Export New E…" at bounding box center [487, 221] width 758 height 392
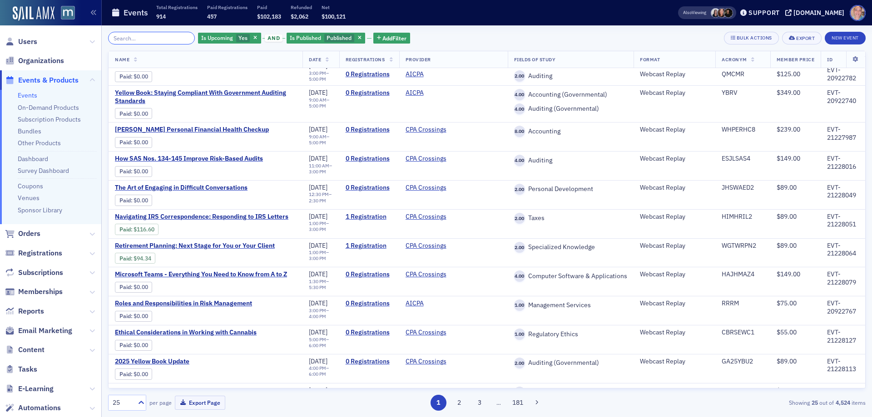
click at [142, 38] on input "search" at bounding box center [151, 38] width 87 height 13
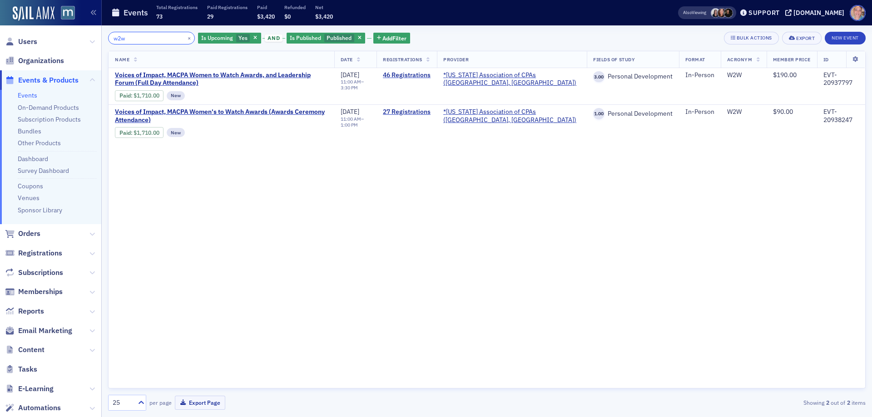
type input "w2w"
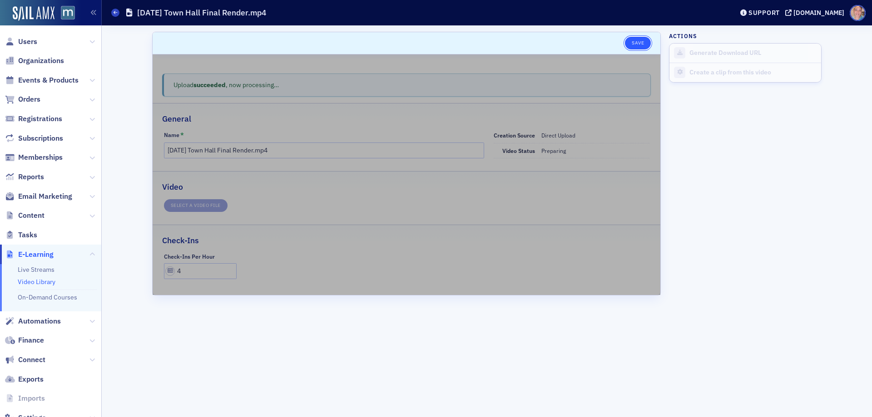
click at [643, 44] on button "Save" at bounding box center [638, 43] width 26 height 13
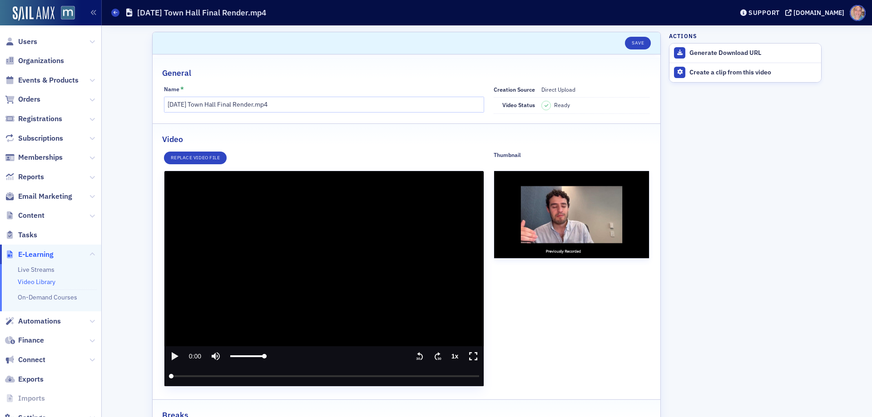
click at [172, 357] on icon "play" at bounding box center [175, 356] width 7 height 8
click at [171, 359] on icon "pause" at bounding box center [174, 356] width 11 height 11
type input "10.560542"
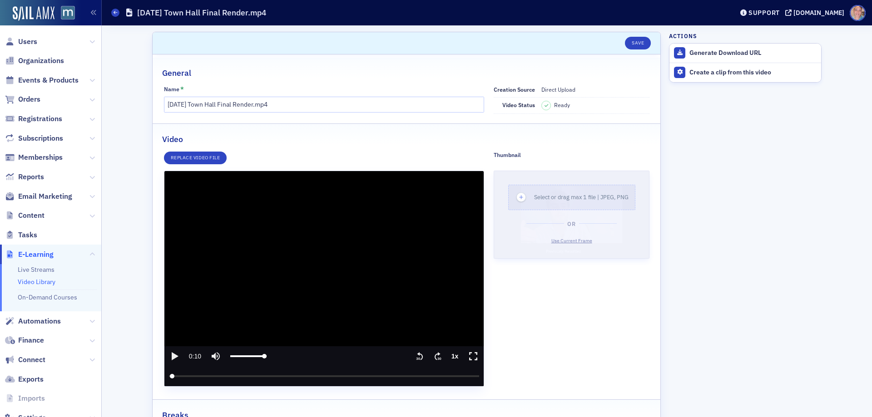
click at [575, 242] on span "Use Current Frame" at bounding box center [571, 241] width 41 height 6
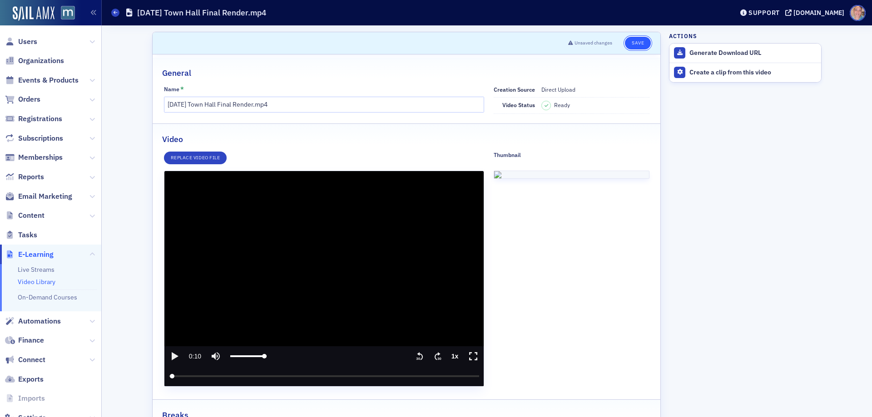
click at [637, 43] on button "Save" at bounding box center [638, 43] width 26 height 13
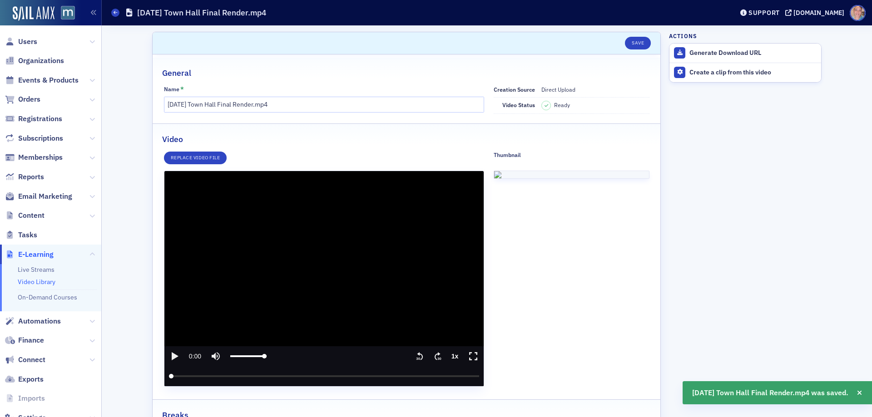
click at [172, 356] on icon "play" at bounding box center [175, 356] width 7 height 8
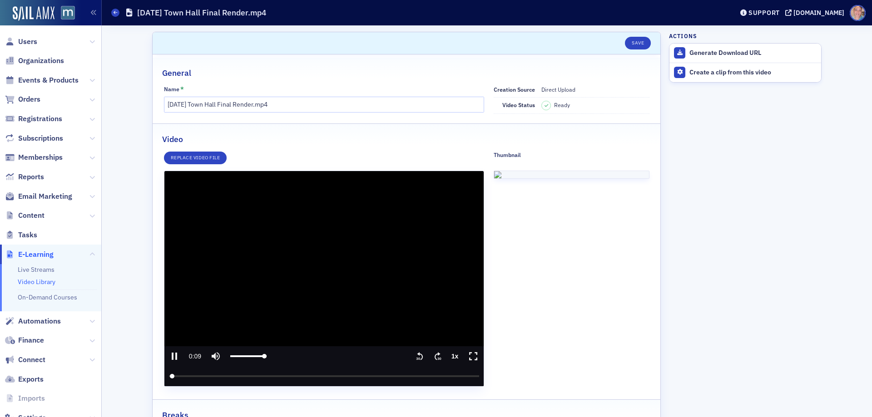
click at [172, 354] on icon "pause" at bounding box center [174, 356] width 11 height 11
type input "9.757912"
click at [569, 209] on span "Use Current Frame" at bounding box center [571, 206] width 41 height 6
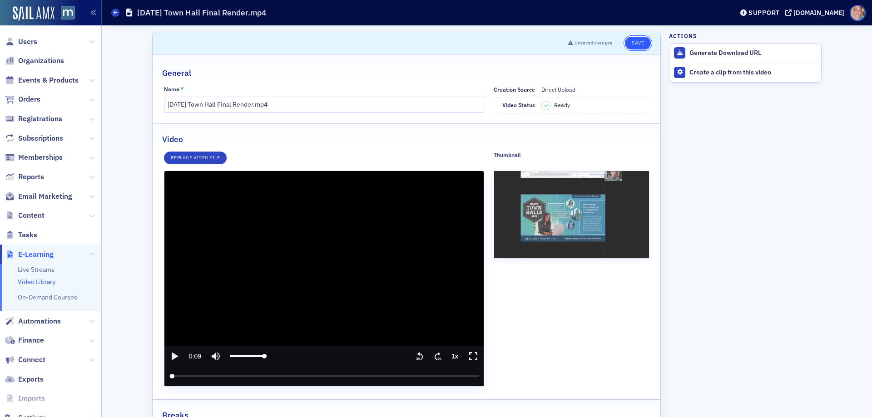
click at [634, 45] on button "Save" at bounding box center [638, 43] width 26 height 13
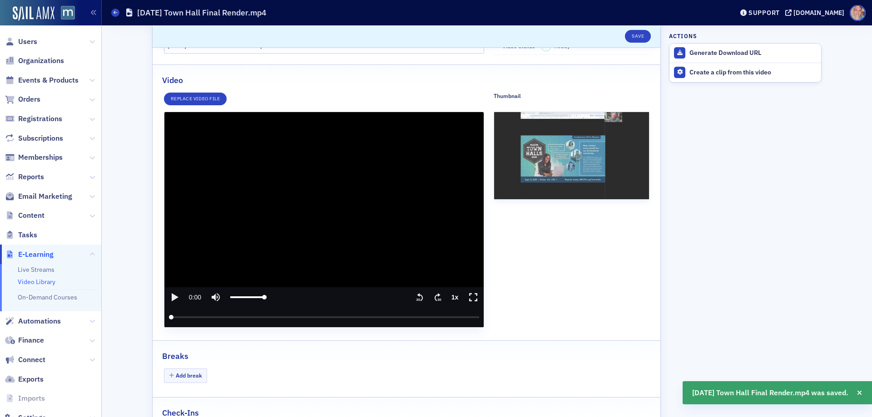
scroll to position [126, 0]
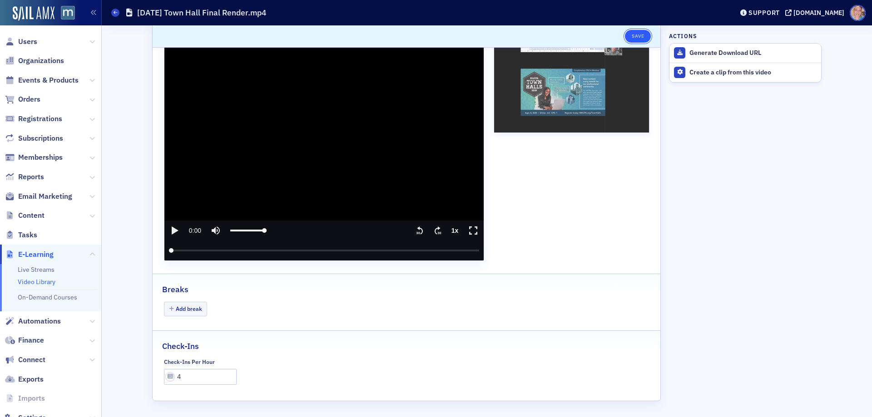
click at [635, 34] on button "Save" at bounding box center [638, 36] width 26 height 13
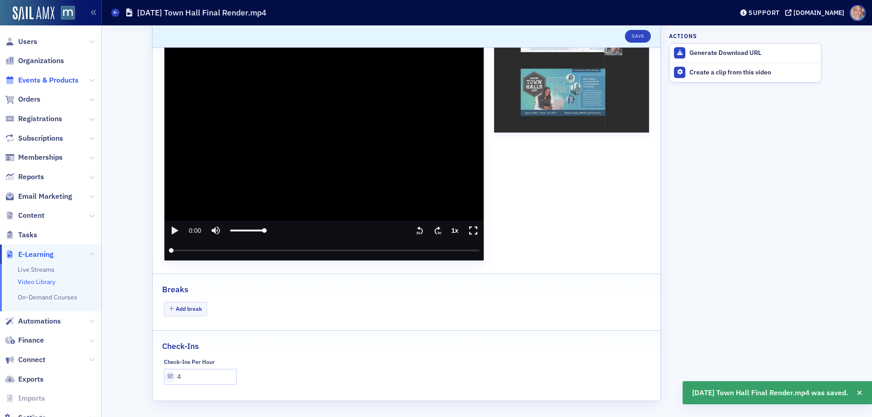
click at [35, 78] on span "Events & Products" at bounding box center [48, 80] width 60 height 10
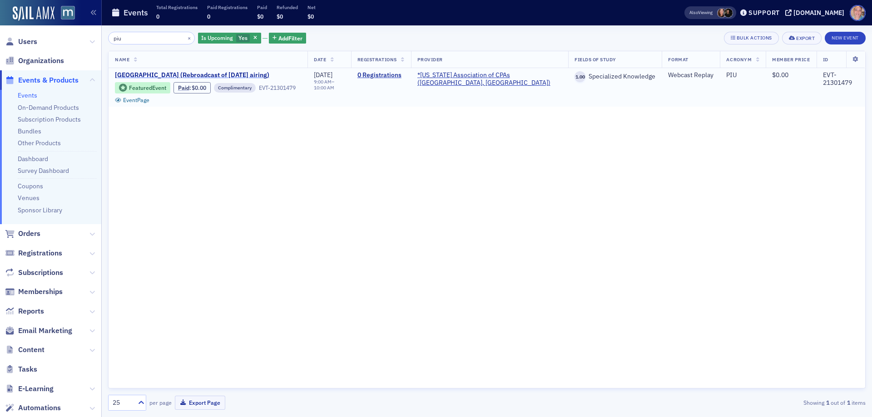
type input "piu"
click at [158, 74] on span "[GEOGRAPHIC_DATA] (Rebroadcast of [DATE] airing)" at bounding box center [192, 75] width 154 height 8
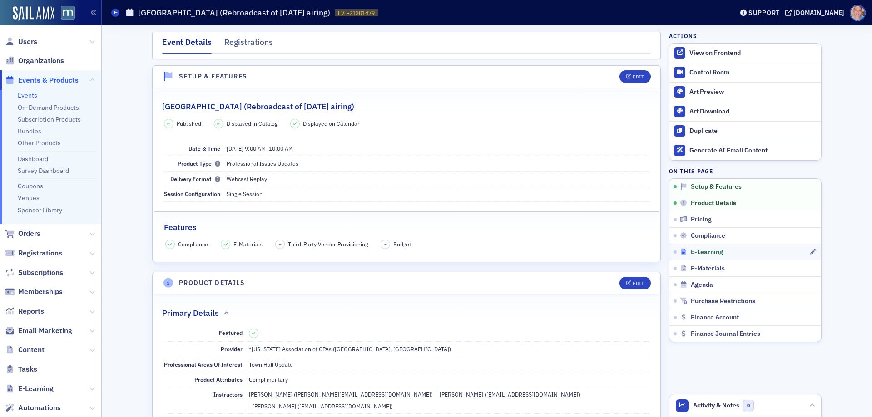
click at [778, 251] on div "E-Learning" at bounding box center [744, 252] width 129 height 8
click at [25, 93] on link "Events" at bounding box center [28, 95] width 20 height 8
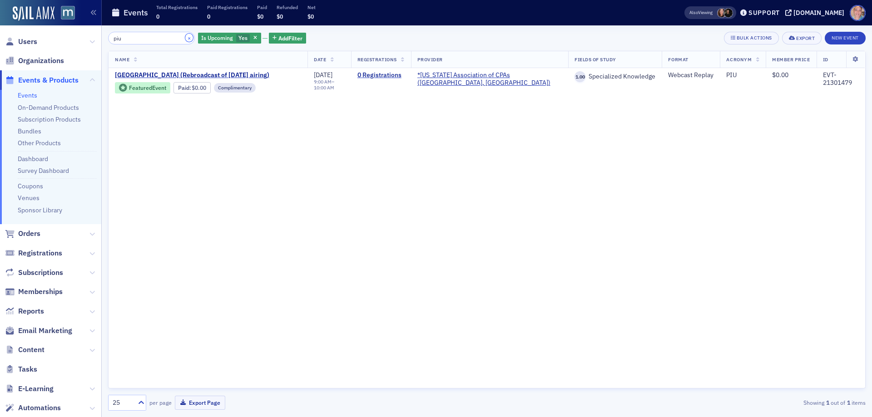
click at [185, 37] on button "×" at bounding box center [189, 38] width 8 height 8
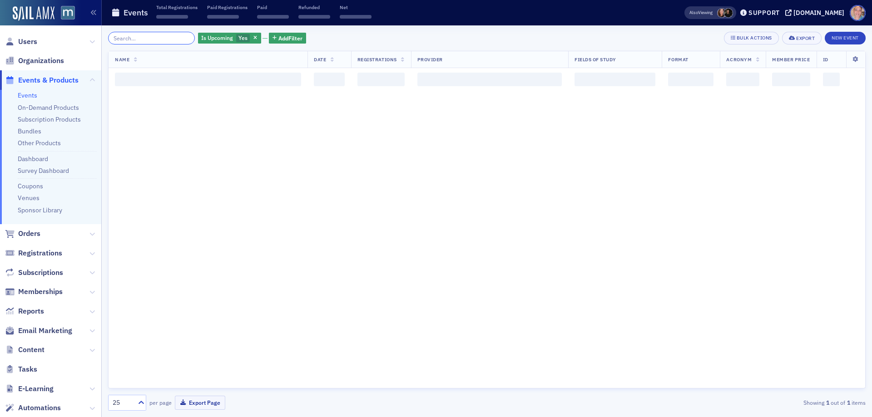
click at [148, 35] on input "search" at bounding box center [151, 38] width 87 height 13
